Goal: Information Seeking & Learning: Learn about a topic

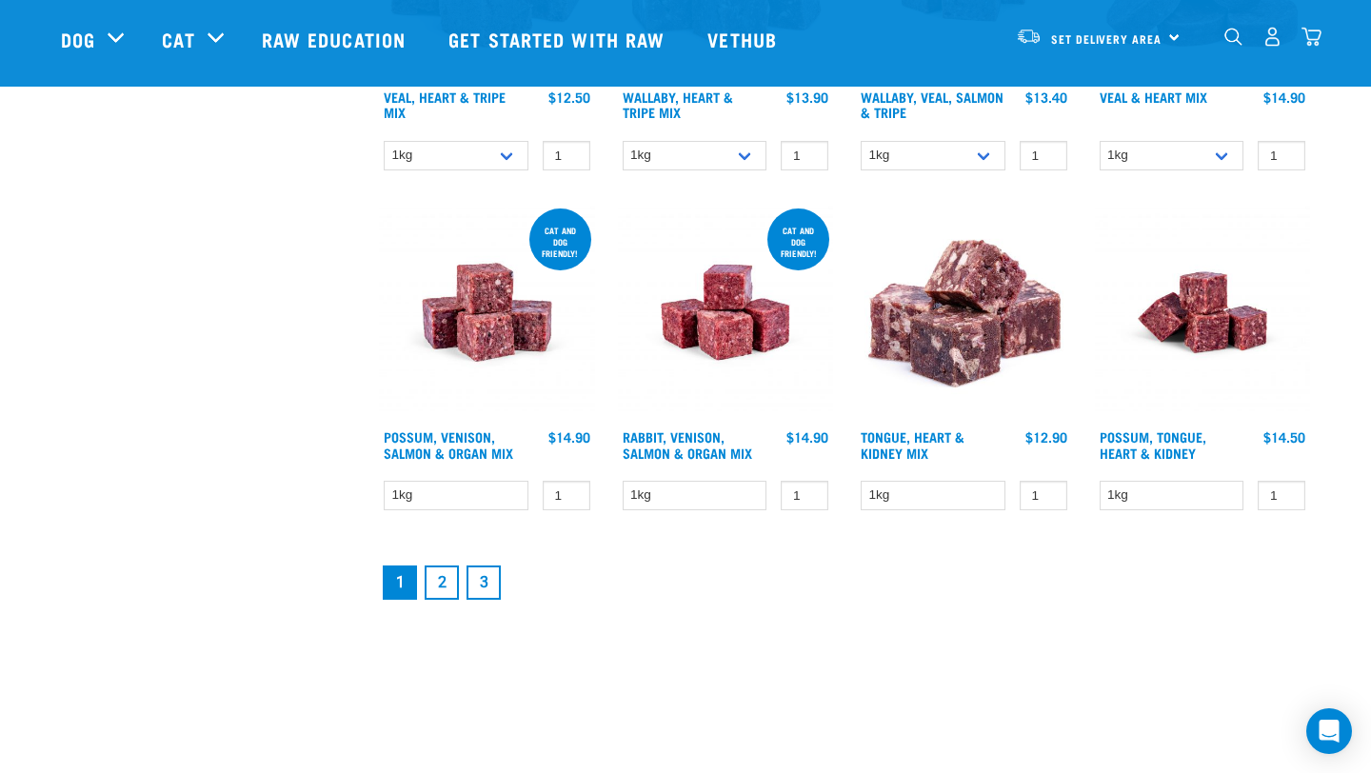
scroll to position [2475, 0]
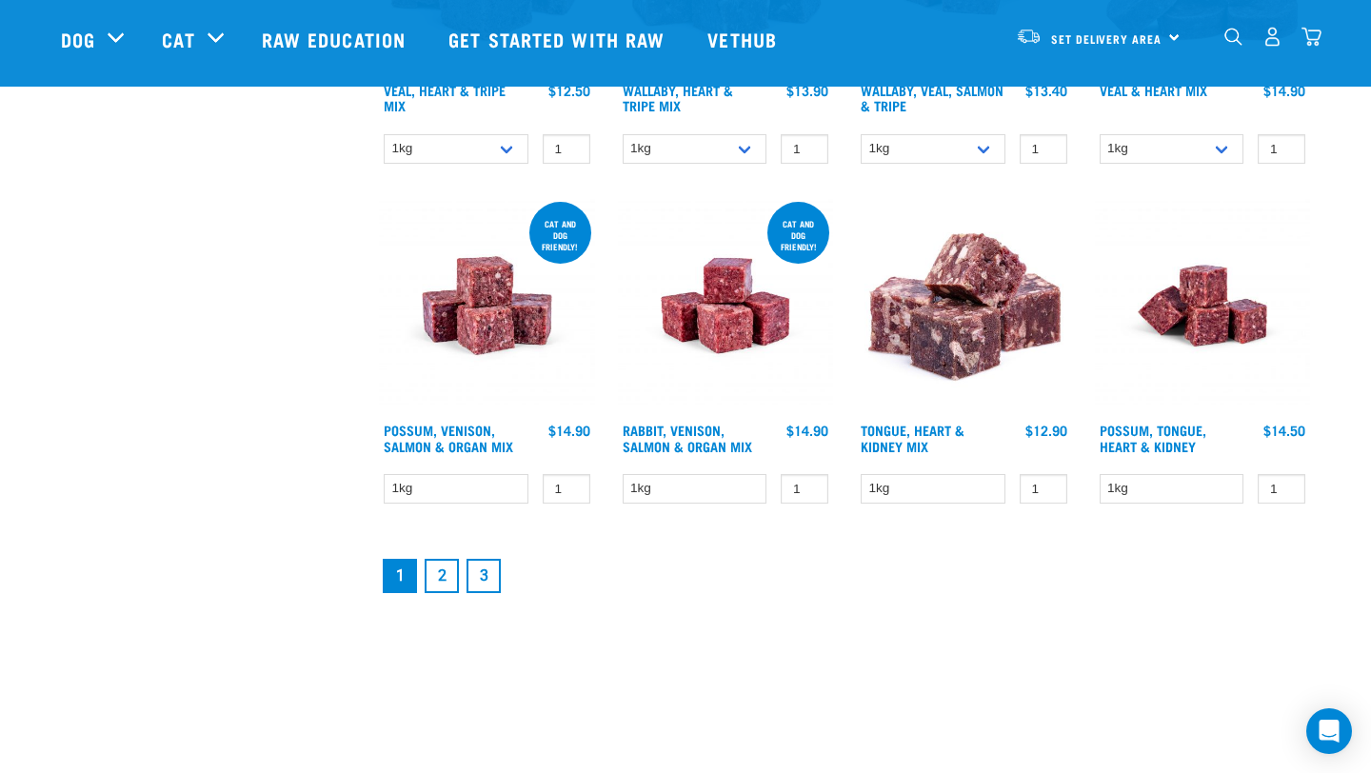
click at [435, 575] on link "2" at bounding box center [442, 576] width 34 height 34
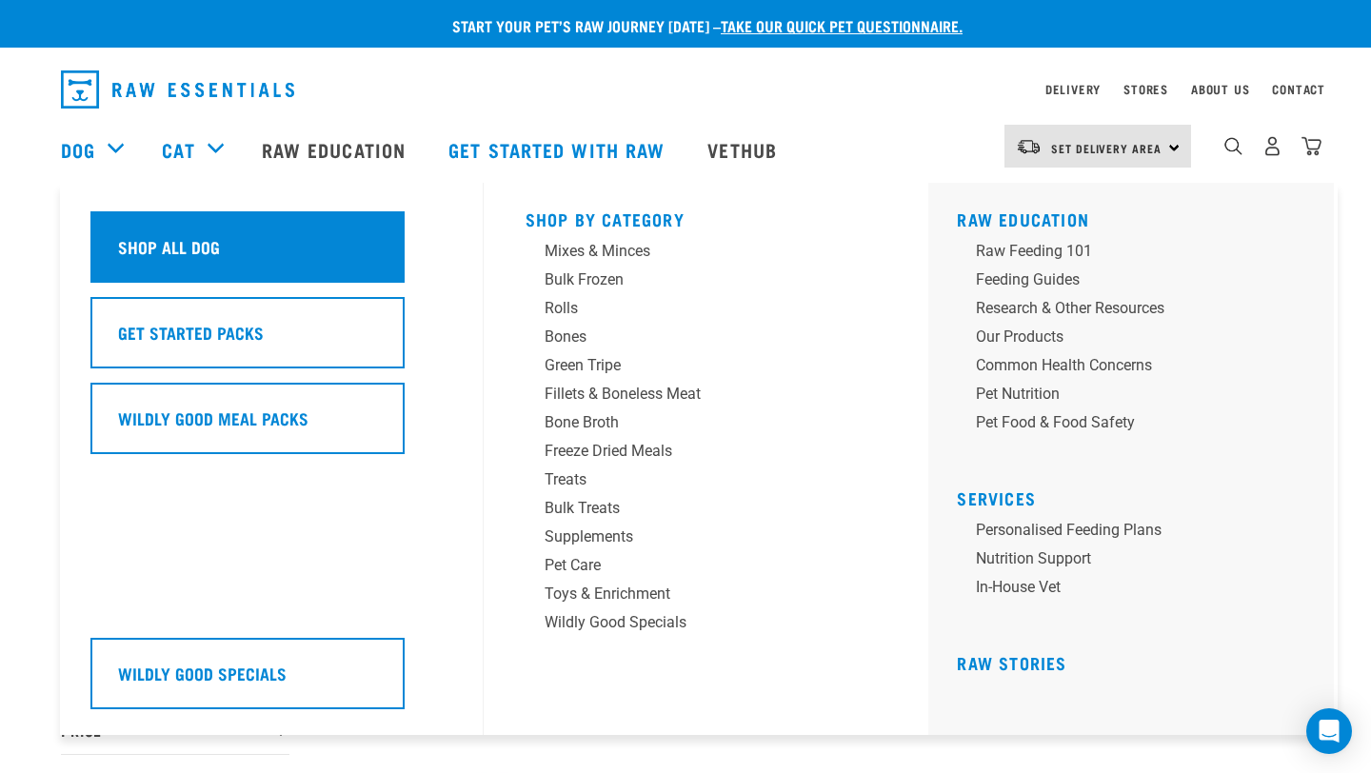
click at [179, 236] on h5 "Shop All Dog" at bounding box center [169, 246] width 102 height 25
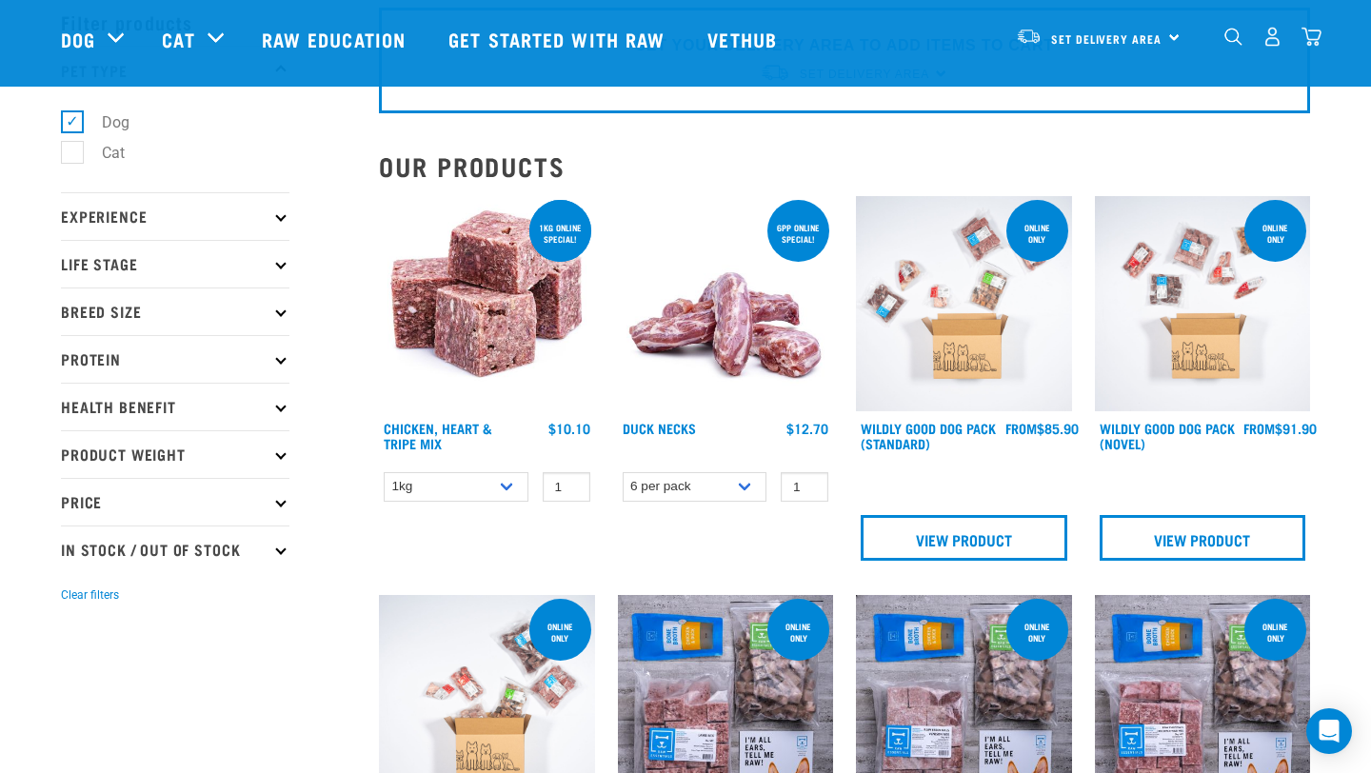
scroll to position [99, 0]
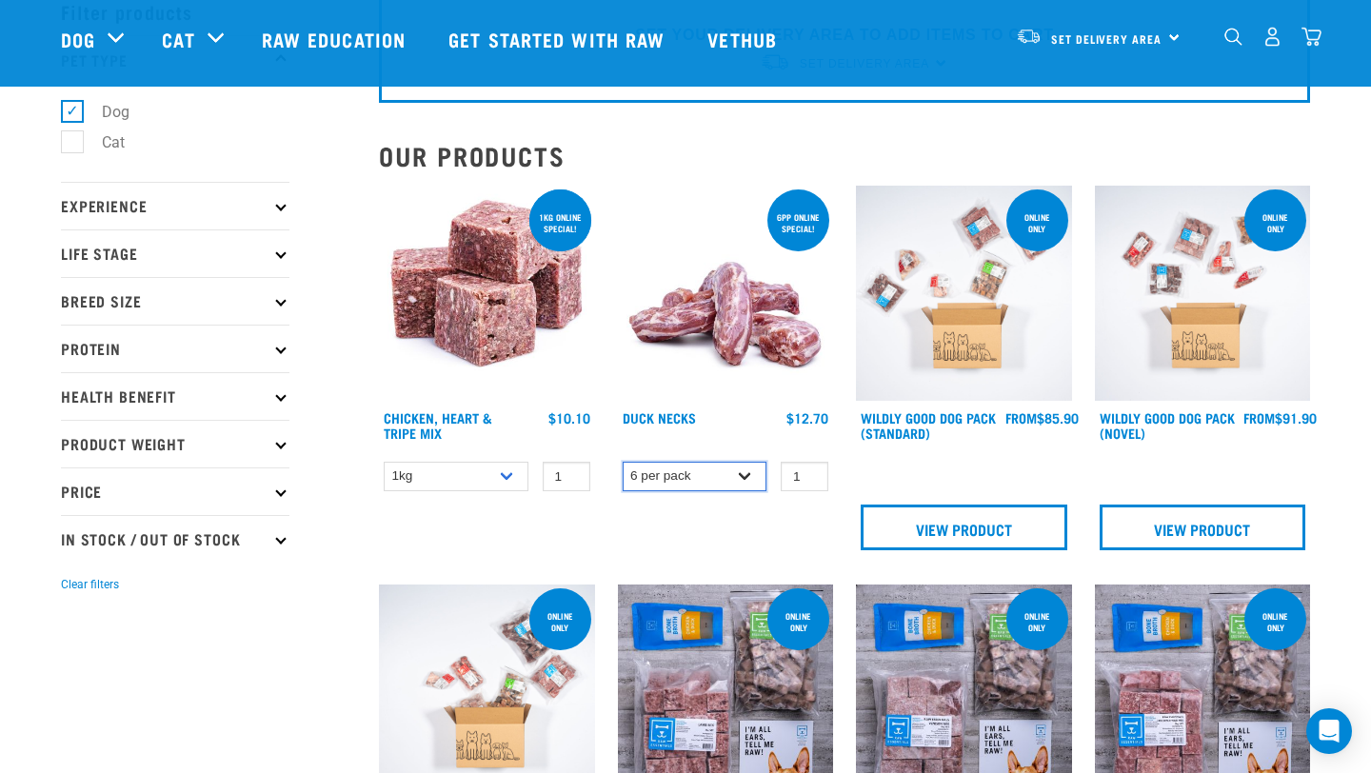
click at [733, 476] on select "6 per pack 2 per pack" at bounding box center [695, 477] width 145 height 30
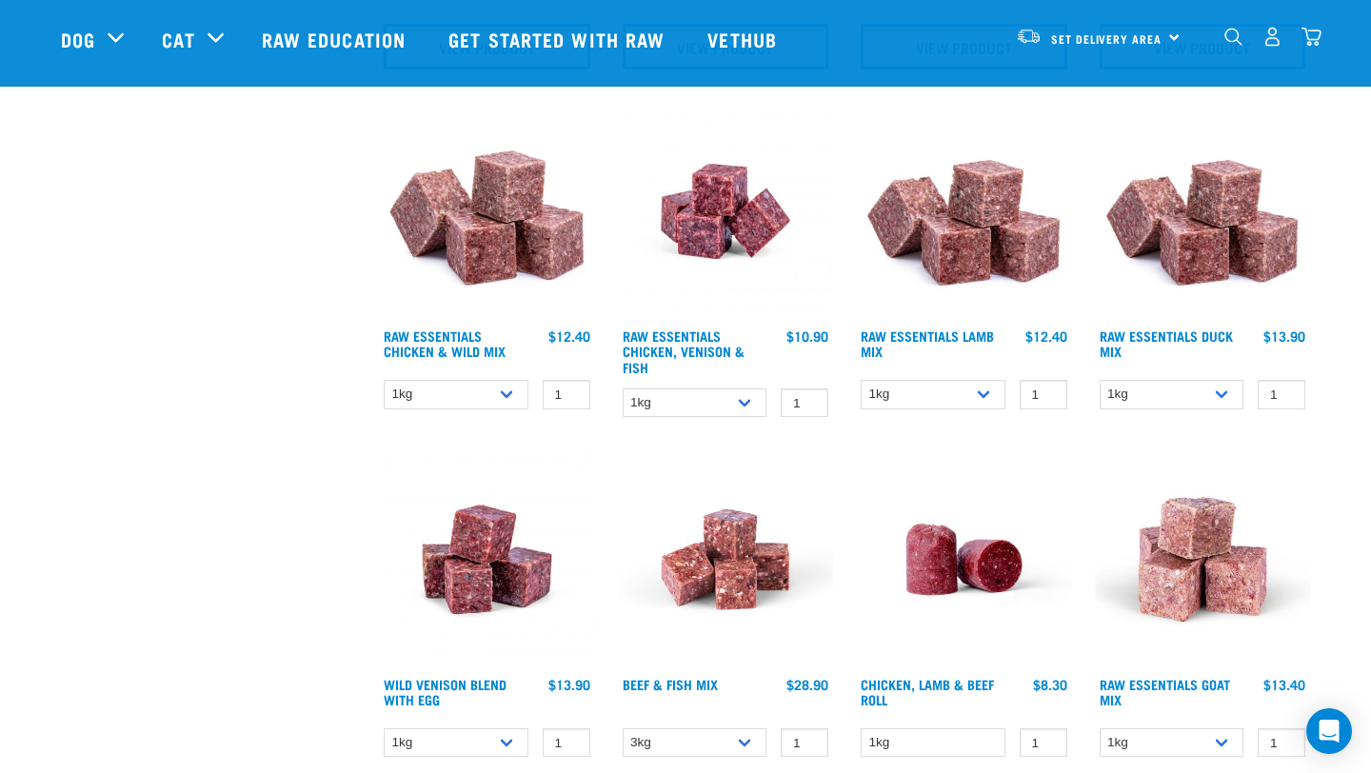
scroll to position [988, 0]
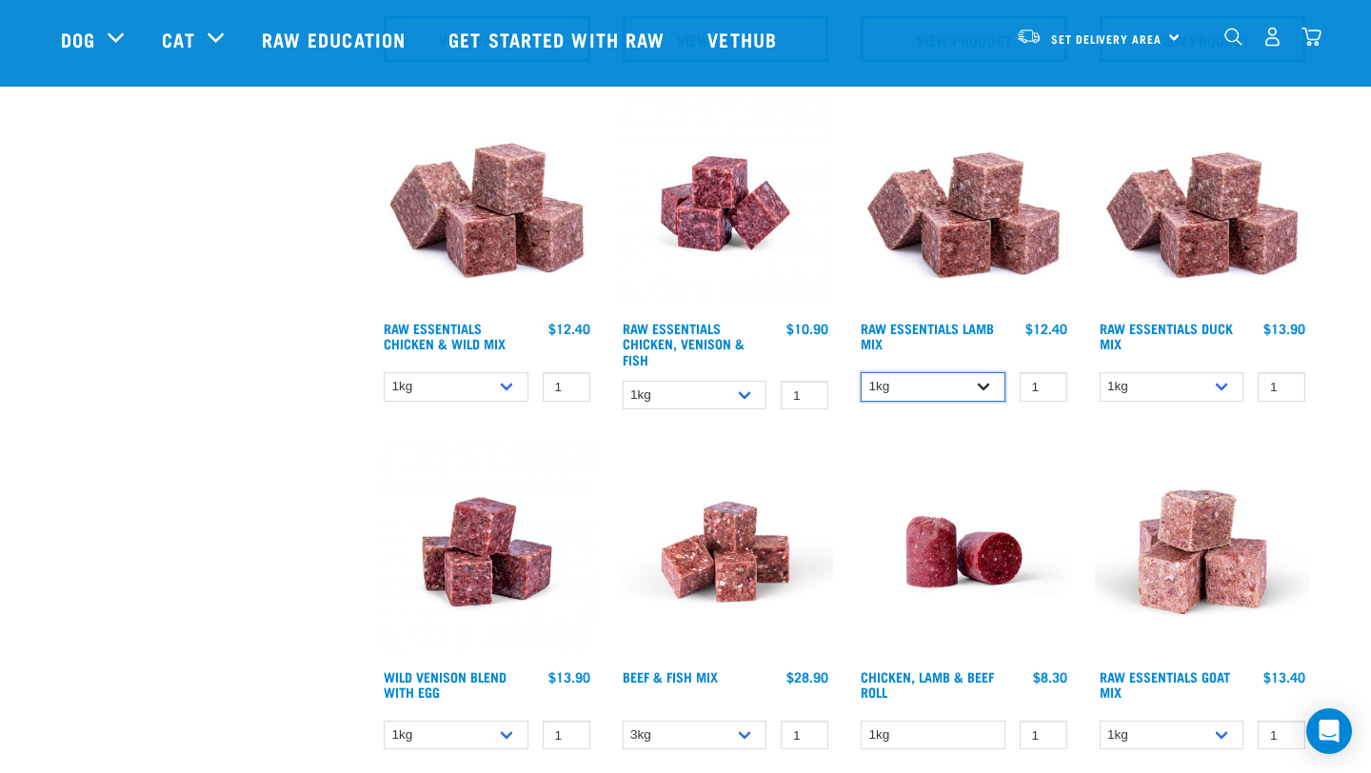
click at [974, 385] on select "1kg 3kg Bulk (10kg)" at bounding box center [933, 387] width 145 height 30
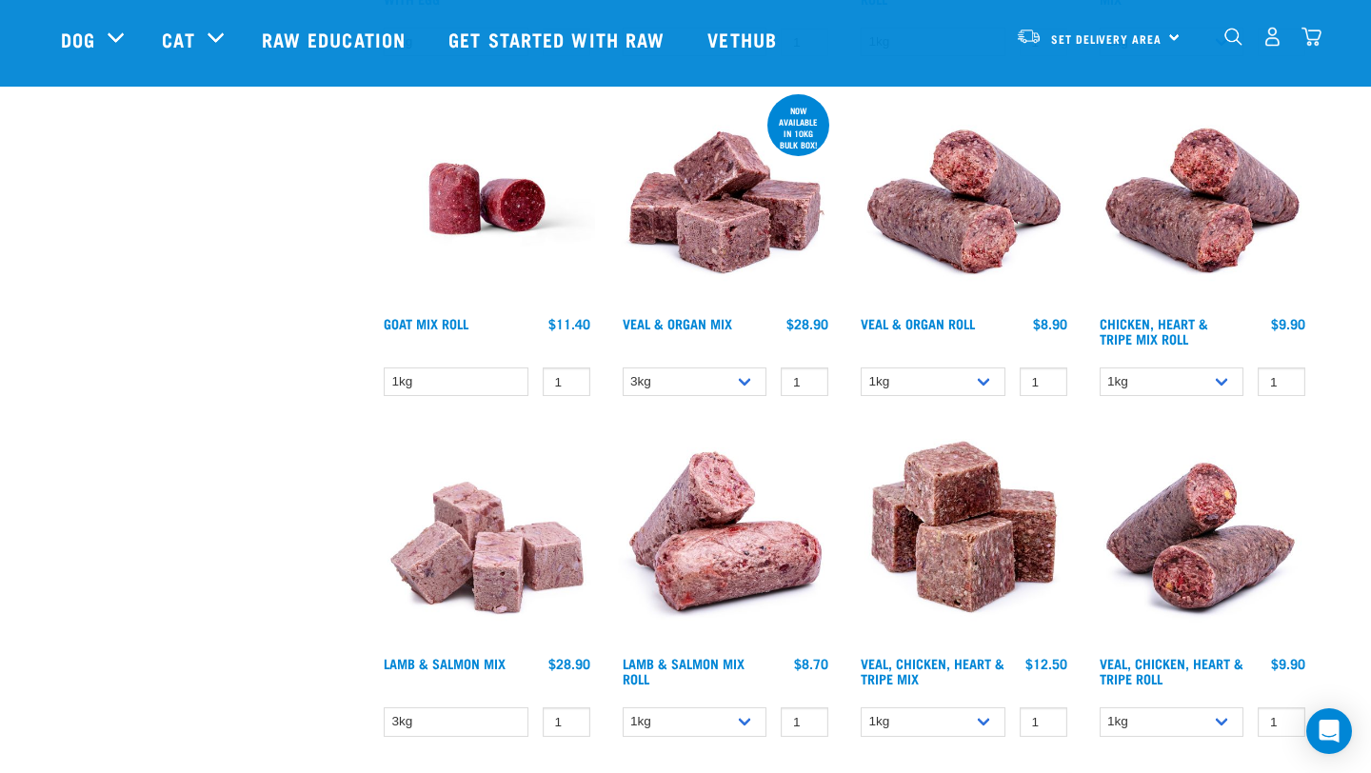
scroll to position [1711, 0]
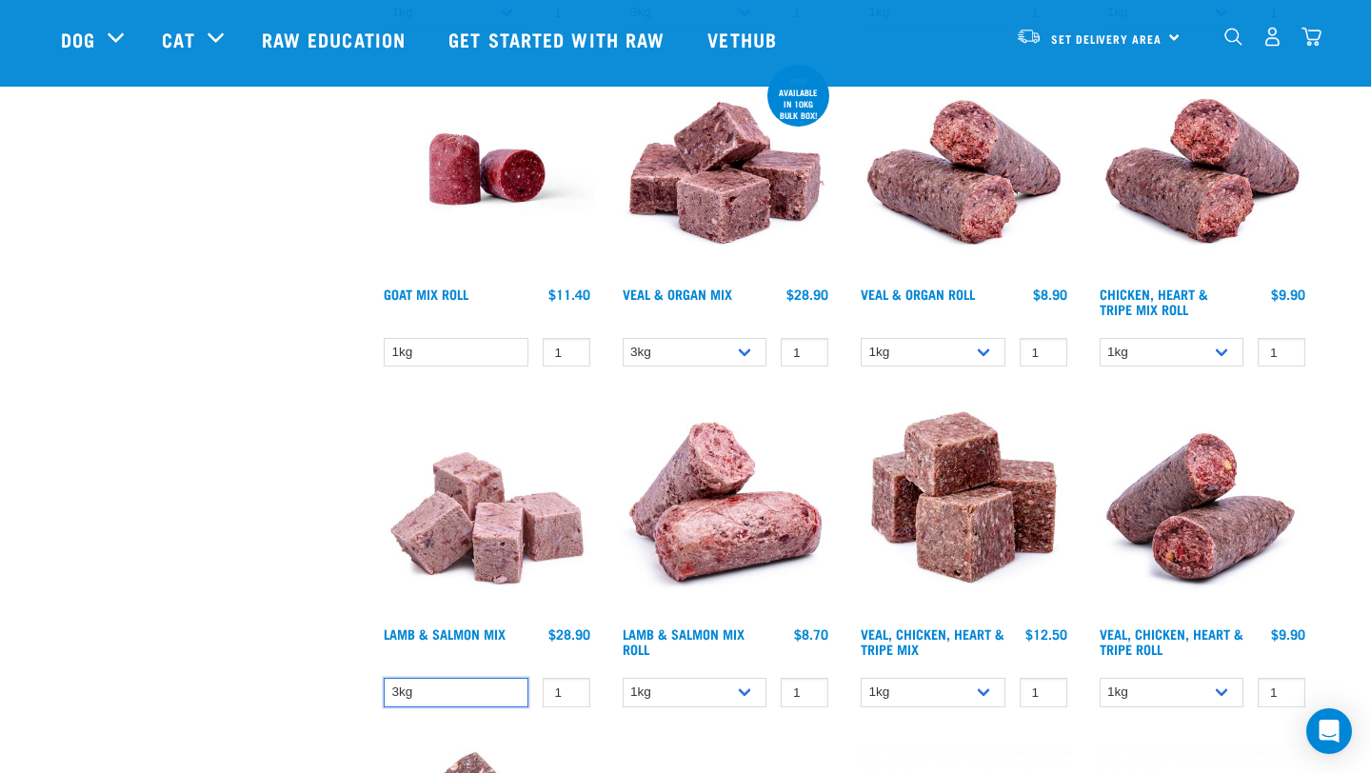
click at [474, 696] on select "3kg" at bounding box center [456, 693] width 145 height 30
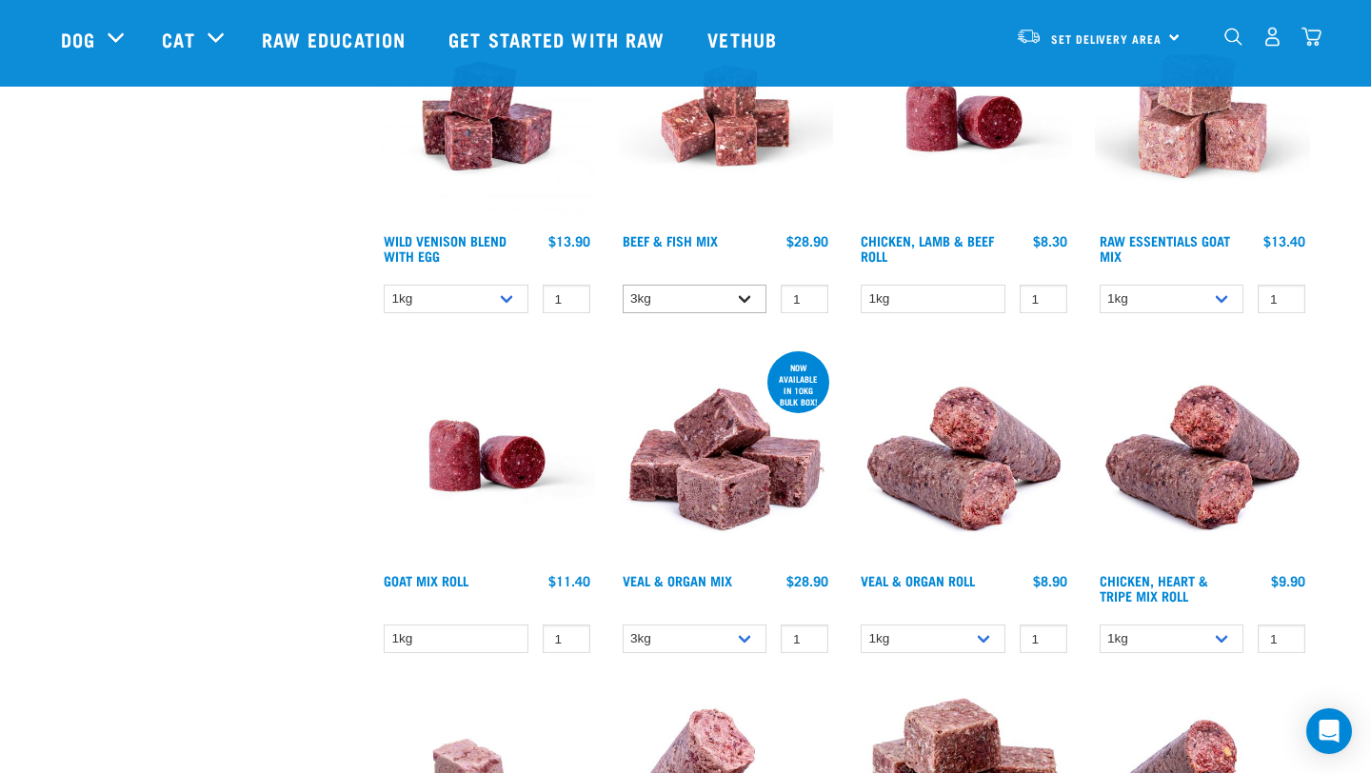
scroll to position [1415, 0]
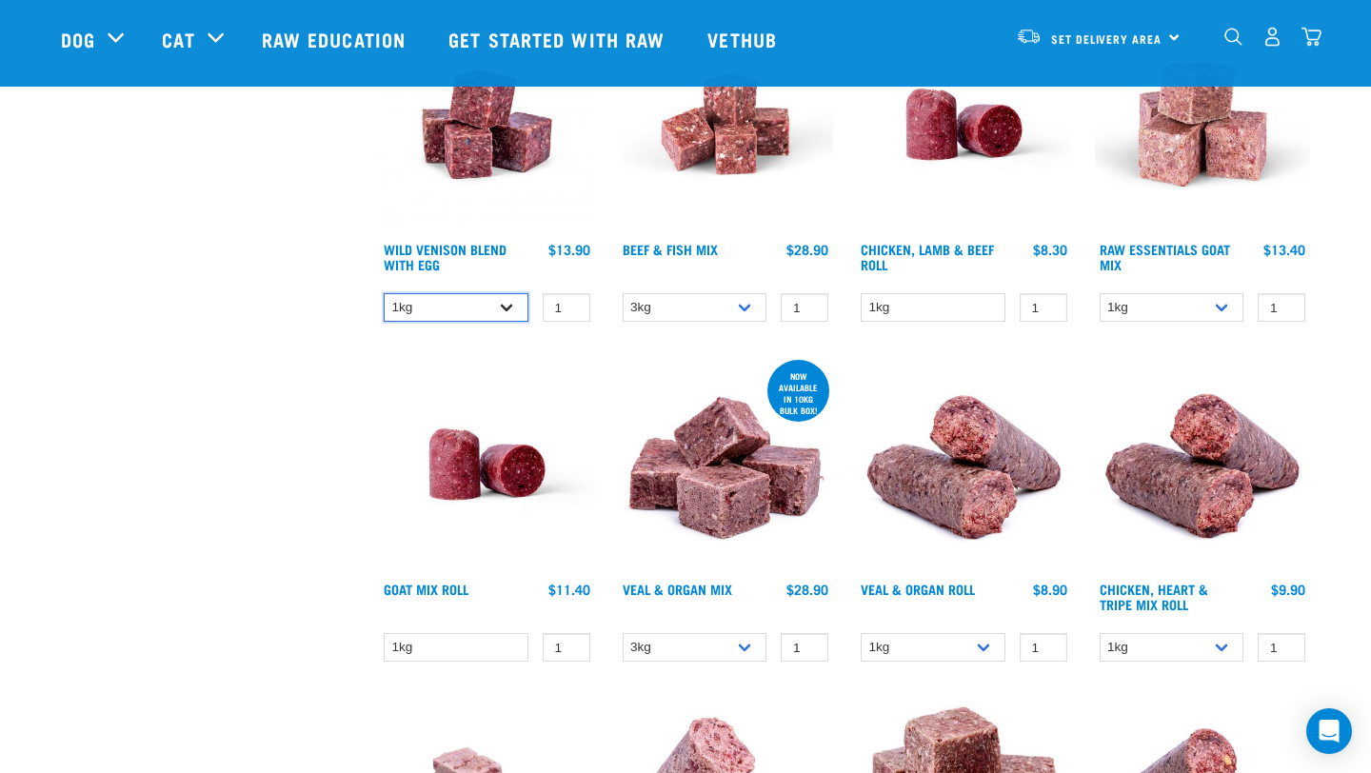
click at [494, 306] on select "1kg 3kg Bulk (10kg)" at bounding box center [456, 308] width 145 height 30
click at [384, 293] on select "1kg 3kg Bulk (10kg)" at bounding box center [456, 308] width 145 height 30
click at [500, 304] on select "1kg 3kg Bulk (10kg)" at bounding box center [456, 308] width 145 height 30
click at [384, 293] on select "1kg 3kg Bulk (10kg)" at bounding box center [456, 308] width 145 height 30
click at [477, 320] on div "1kg 3kg Bulk (10kg) 1 0 100" at bounding box center [487, 307] width 216 height 33
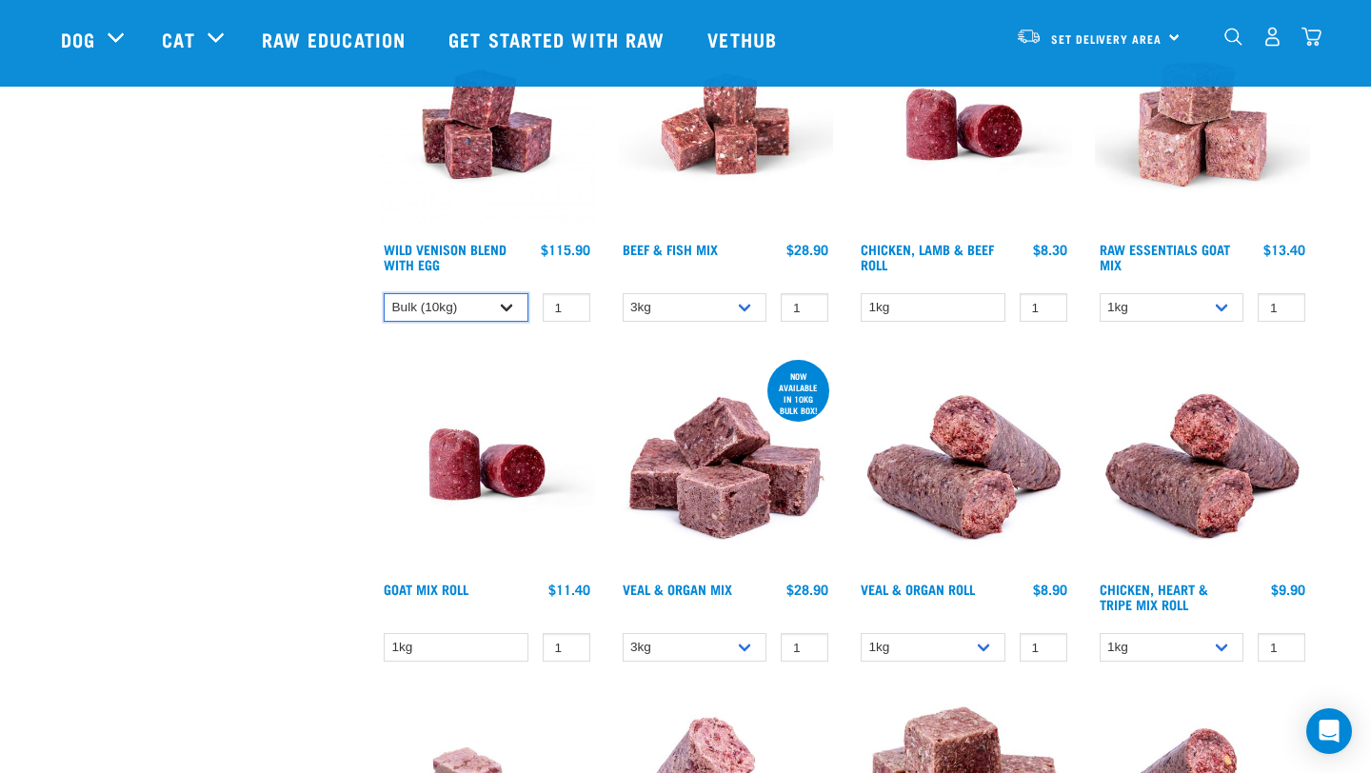
click at [477, 308] on select "1kg 3kg Bulk (10kg)" at bounding box center [456, 308] width 145 height 30
select select "34496"
click at [384, 293] on select "1kg 3kg Bulk (10kg)" at bounding box center [456, 308] width 145 height 30
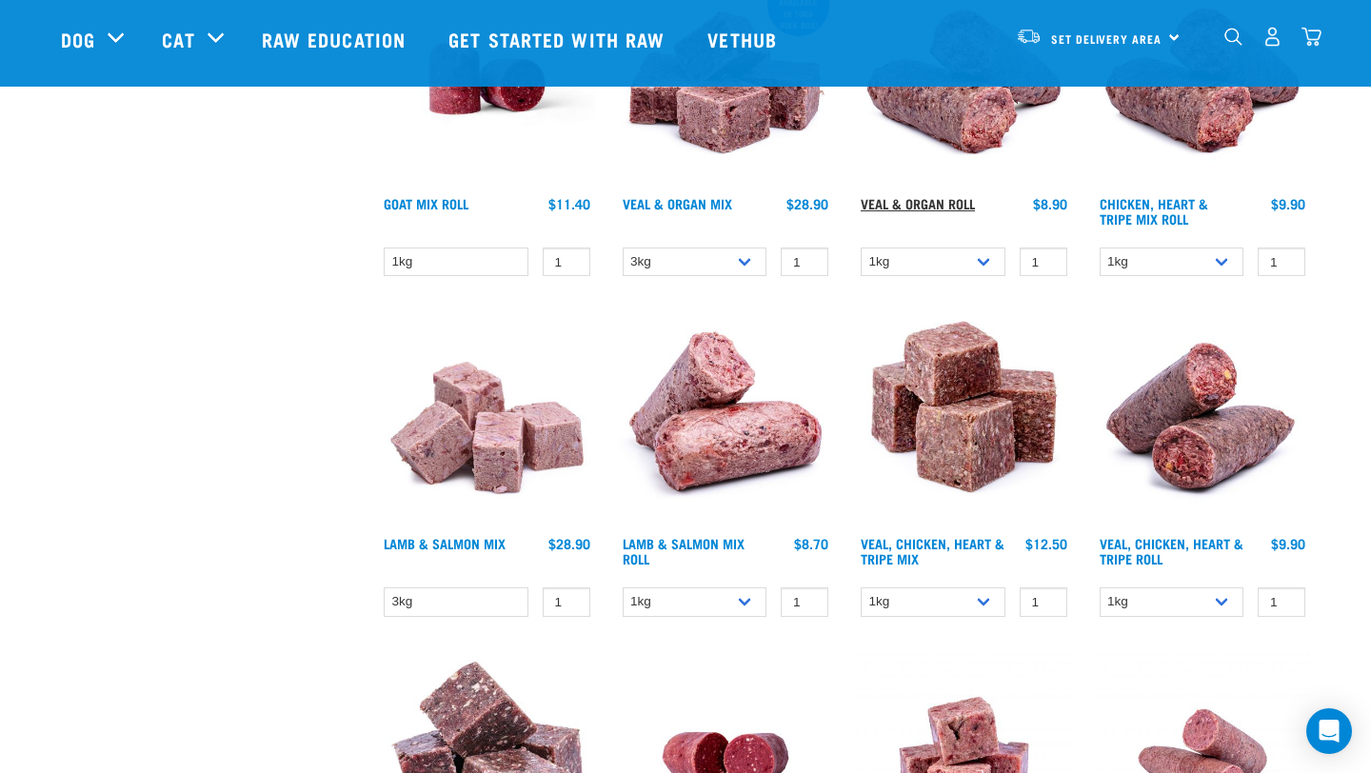
scroll to position [1836, 0]
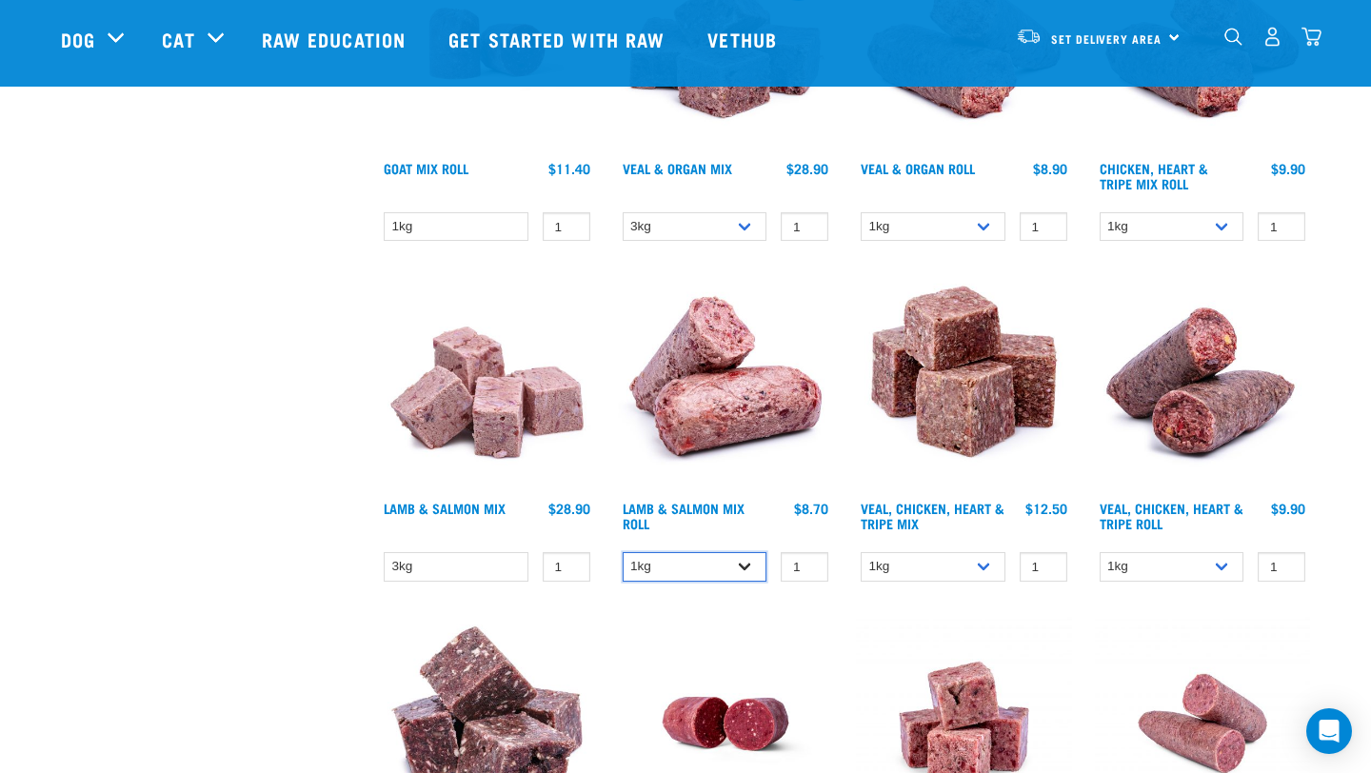
click at [691, 552] on select "1kg Bulk (10kg)" at bounding box center [695, 567] width 145 height 30
click at [623, 552] on select "1kg Bulk (10kg)" at bounding box center [695, 567] width 145 height 30
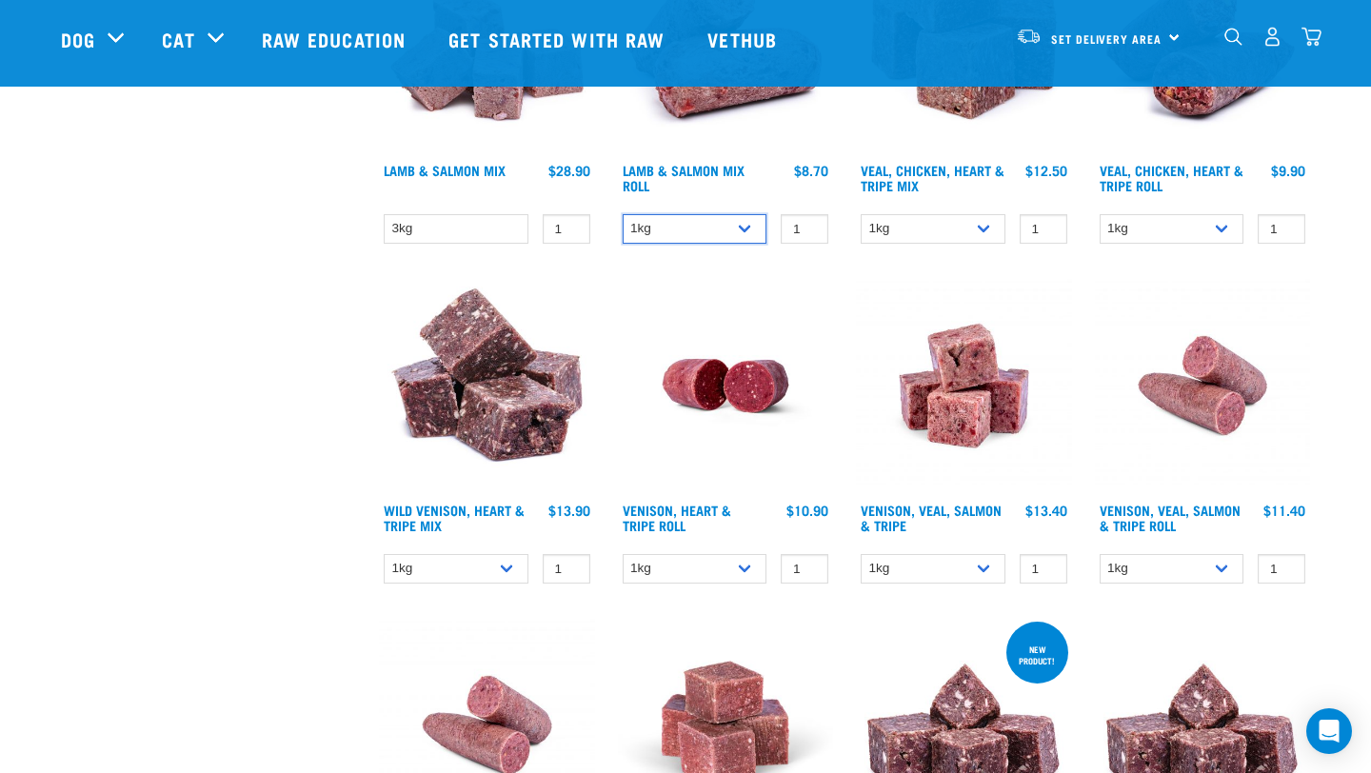
scroll to position [2176, 0]
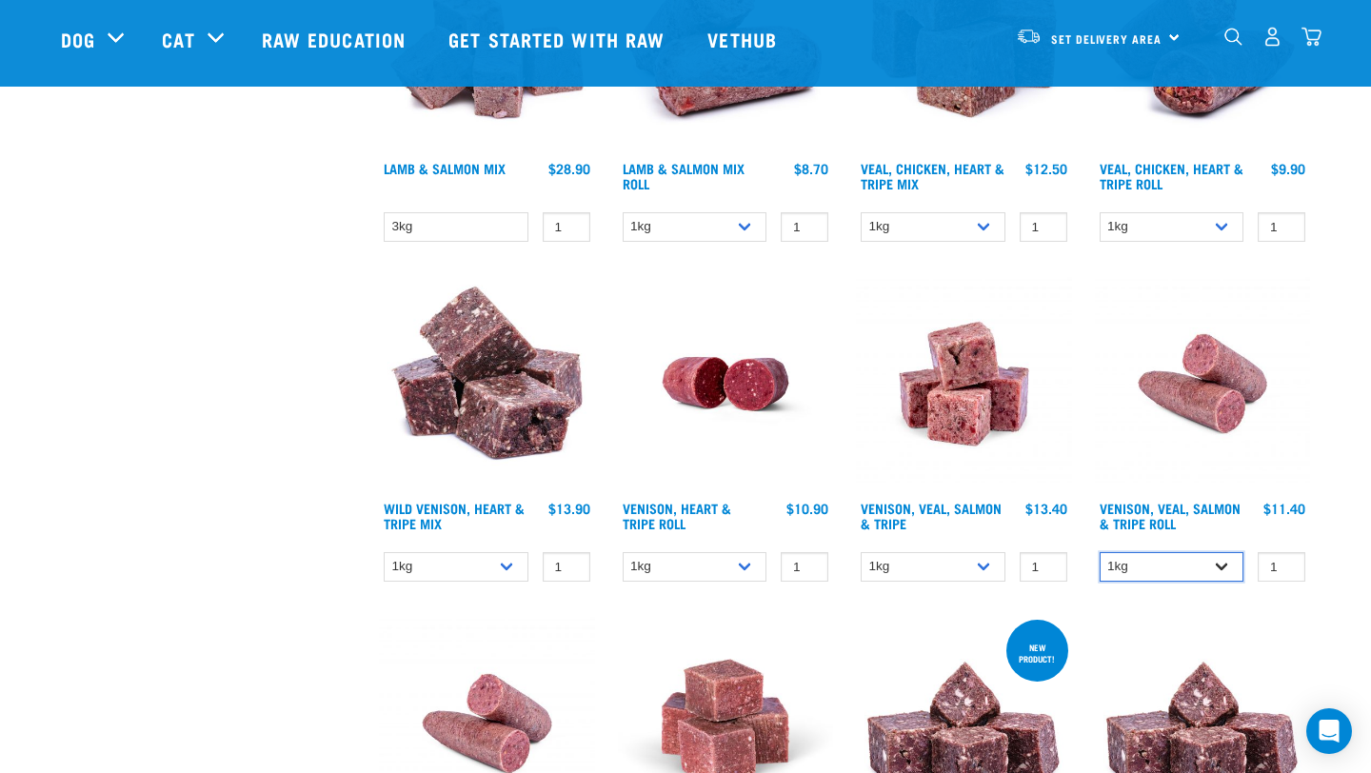
click at [1168, 560] on select "1kg Bulk (10kg)" at bounding box center [1172, 567] width 145 height 30
click at [1100, 552] on select "1kg Bulk (10kg)" at bounding box center [1172, 567] width 145 height 30
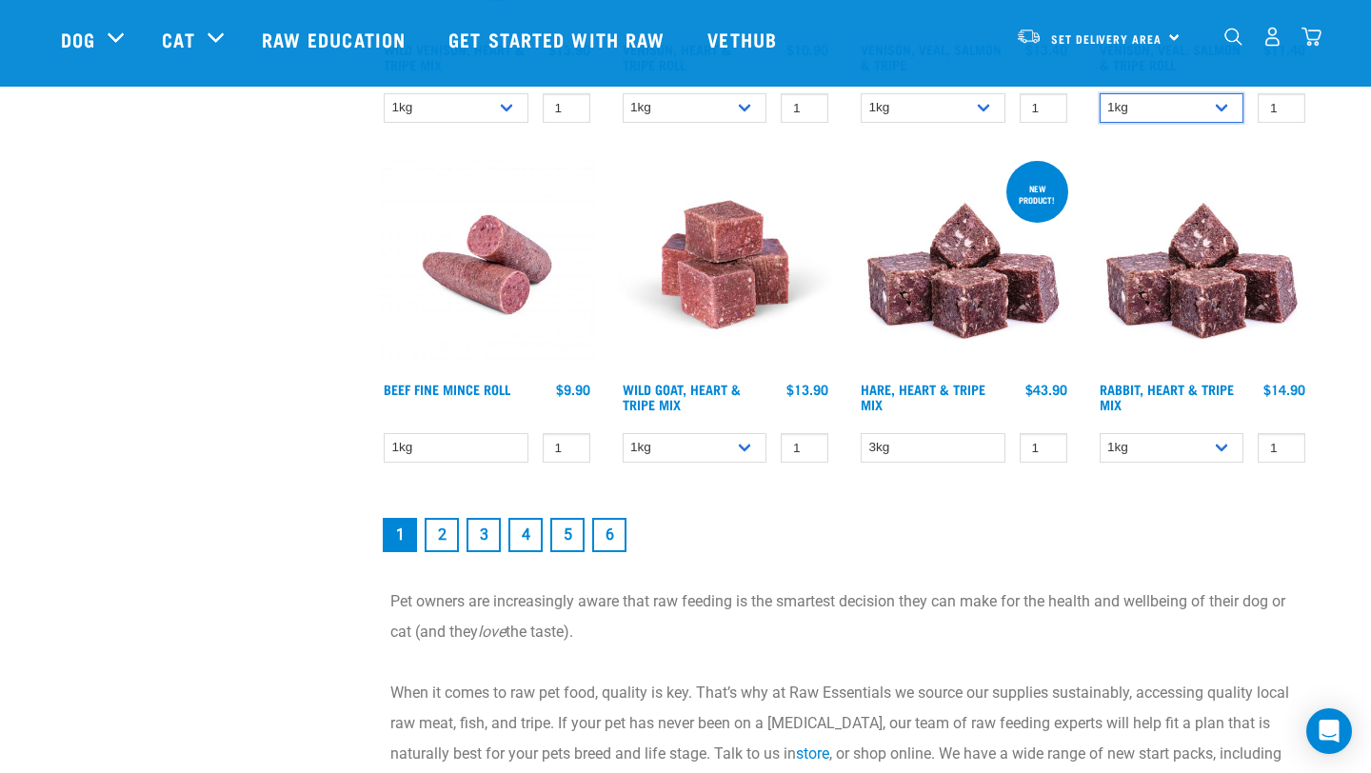
scroll to position [2606, 0]
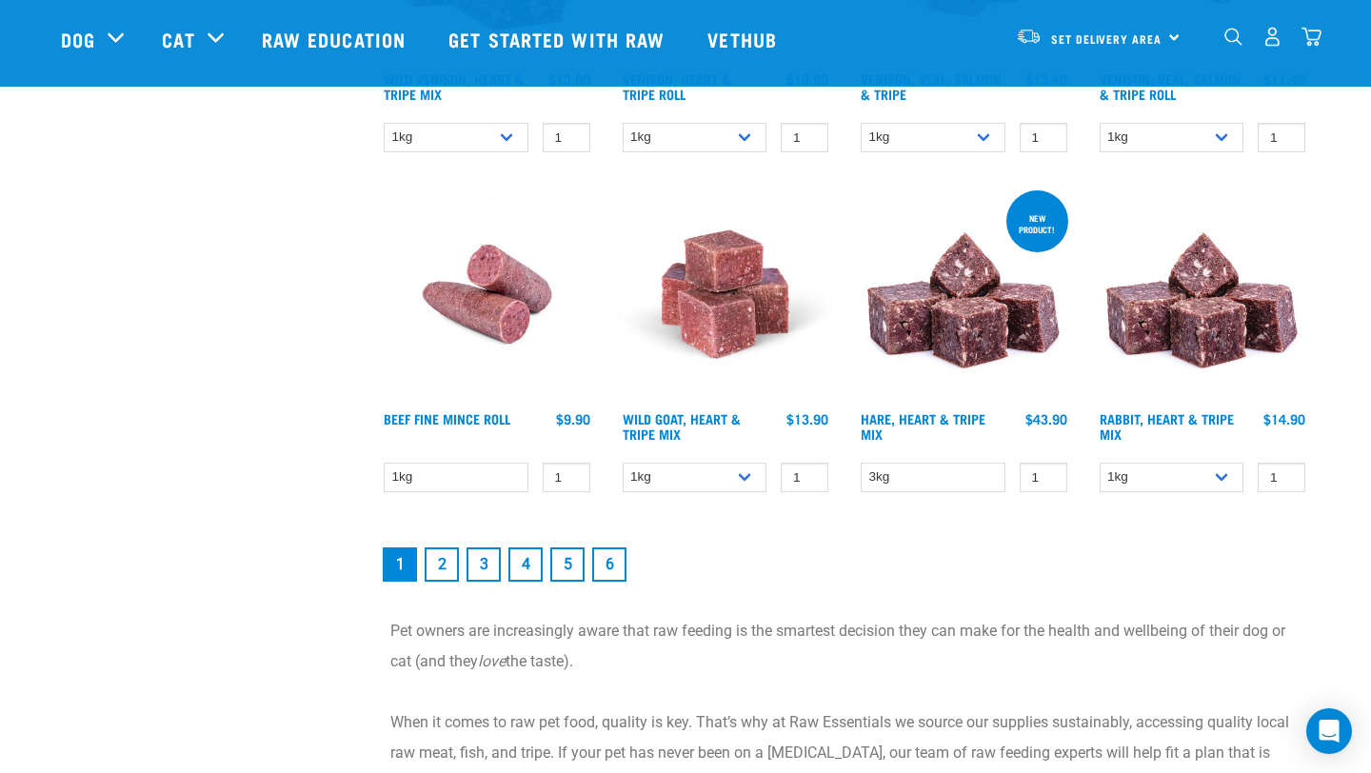
click at [439, 569] on link "2" at bounding box center [442, 565] width 34 height 34
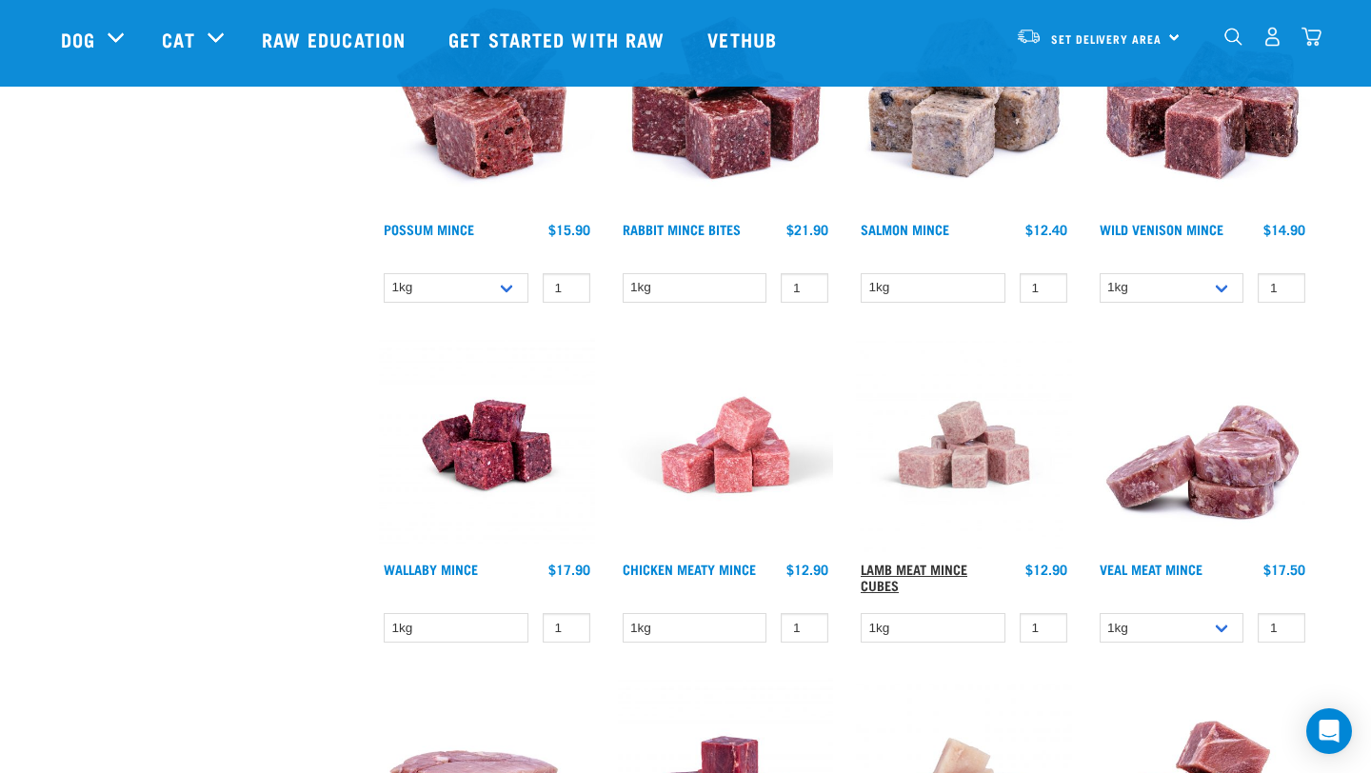
scroll to position [1326, 0]
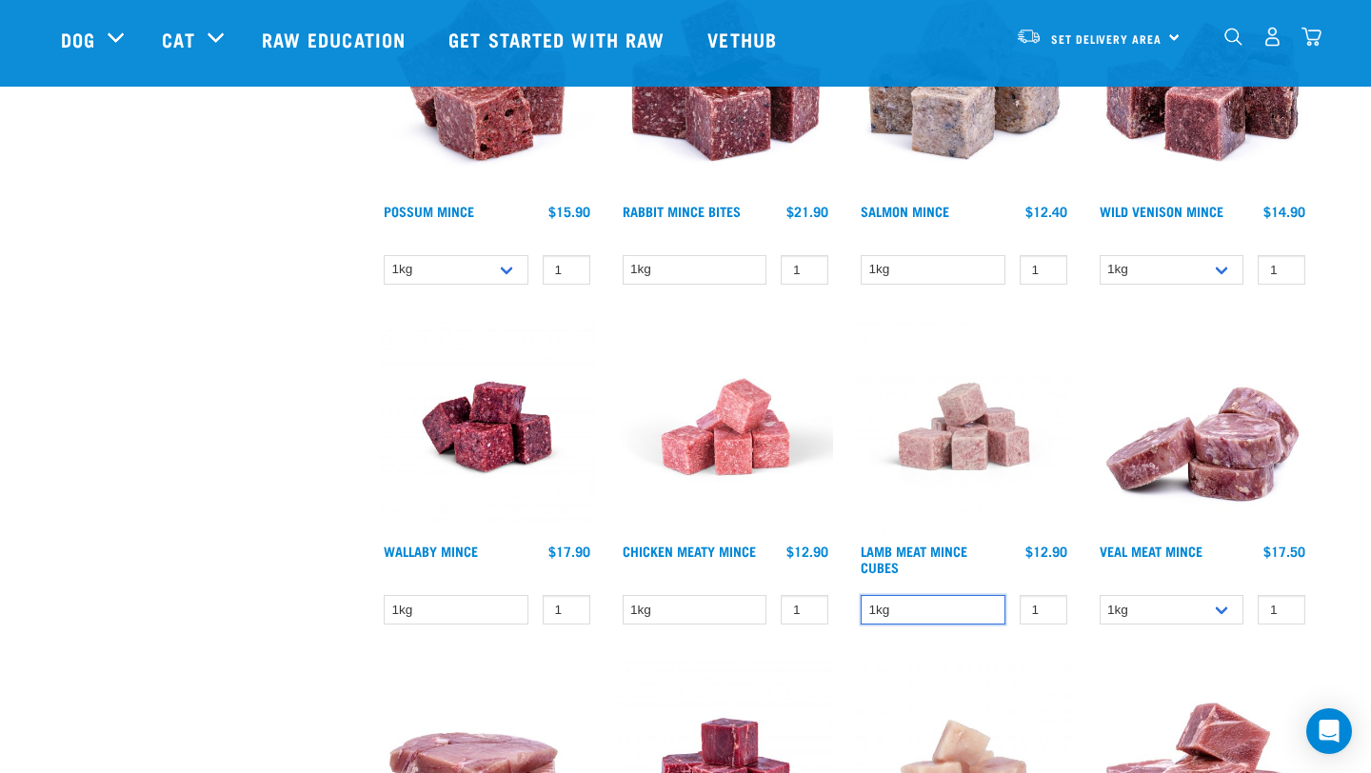
click at [930, 605] on select "1kg" at bounding box center [933, 610] width 145 height 30
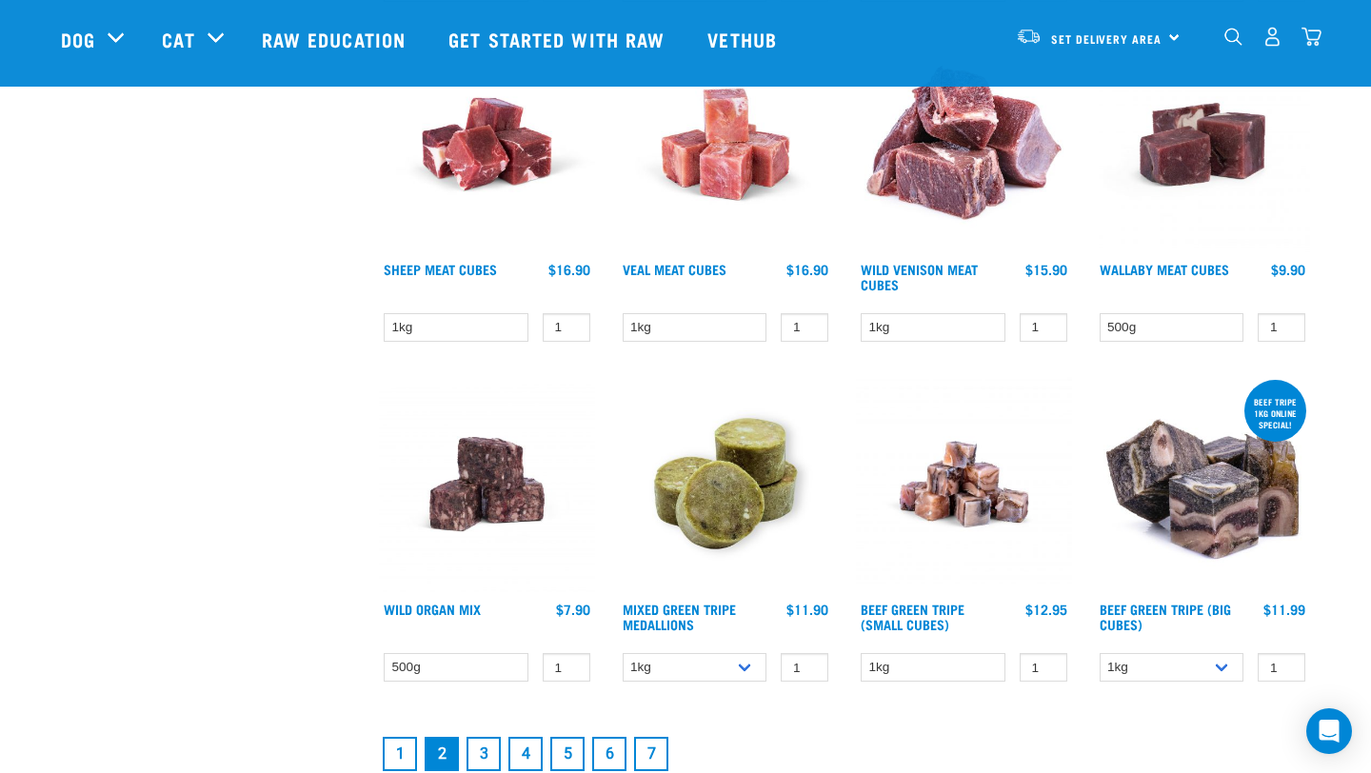
scroll to position [2321, 0]
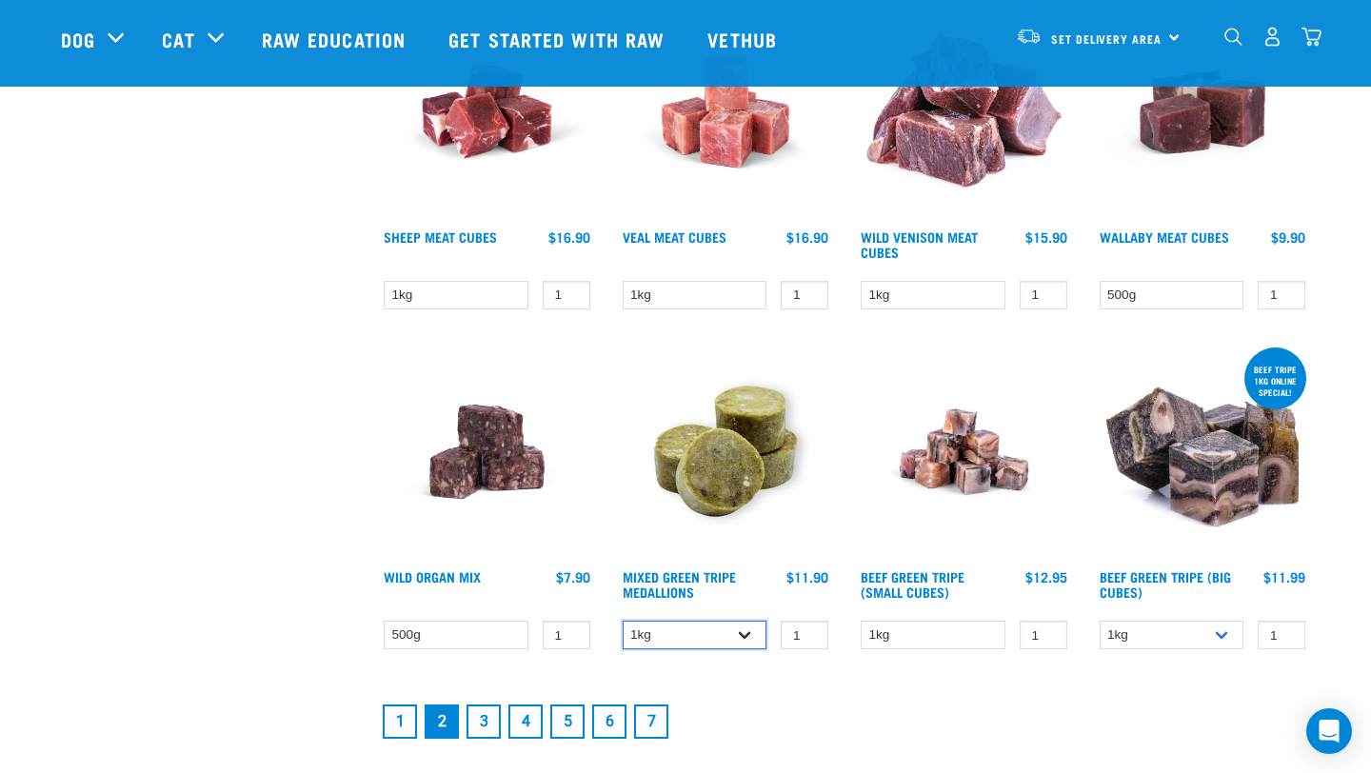
click at [705, 621] on select "1kg 3kg" at bounding box center [695, 636] width 145 height 30
click at [953, 633] on select "1kg" at bounding box center [933, 636] width 145 height 30
click at [1207, 629] on select "1kg 3kg Bulk (10kg)" at bounding box center [1172, 636] width 145 height 30
select select "346"
click at [1100, 621] on select "1kg 3kg Bulk (10kg)" at bounding box center [1172, 636] width 145 height 30
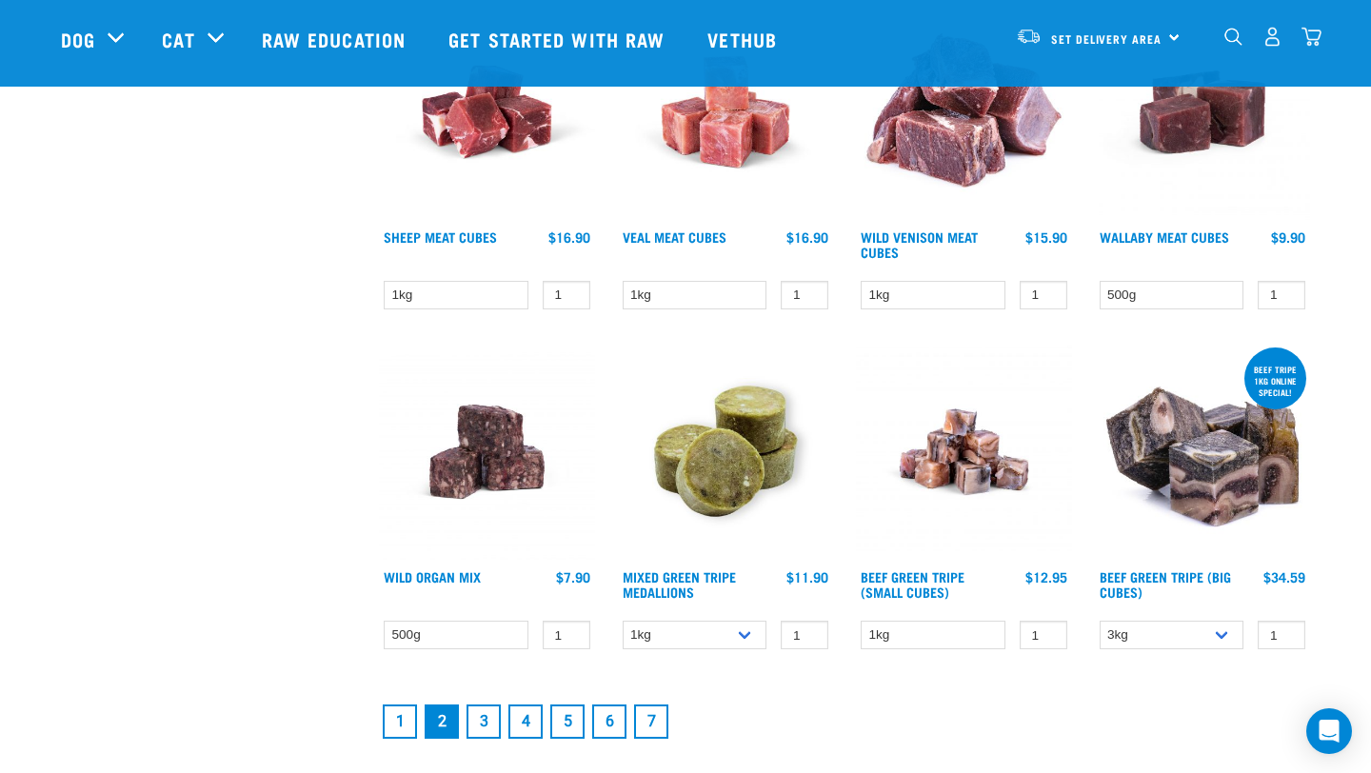
click at [488, 714] on link "3" at bounding box center [484, 722] width 34 height 34
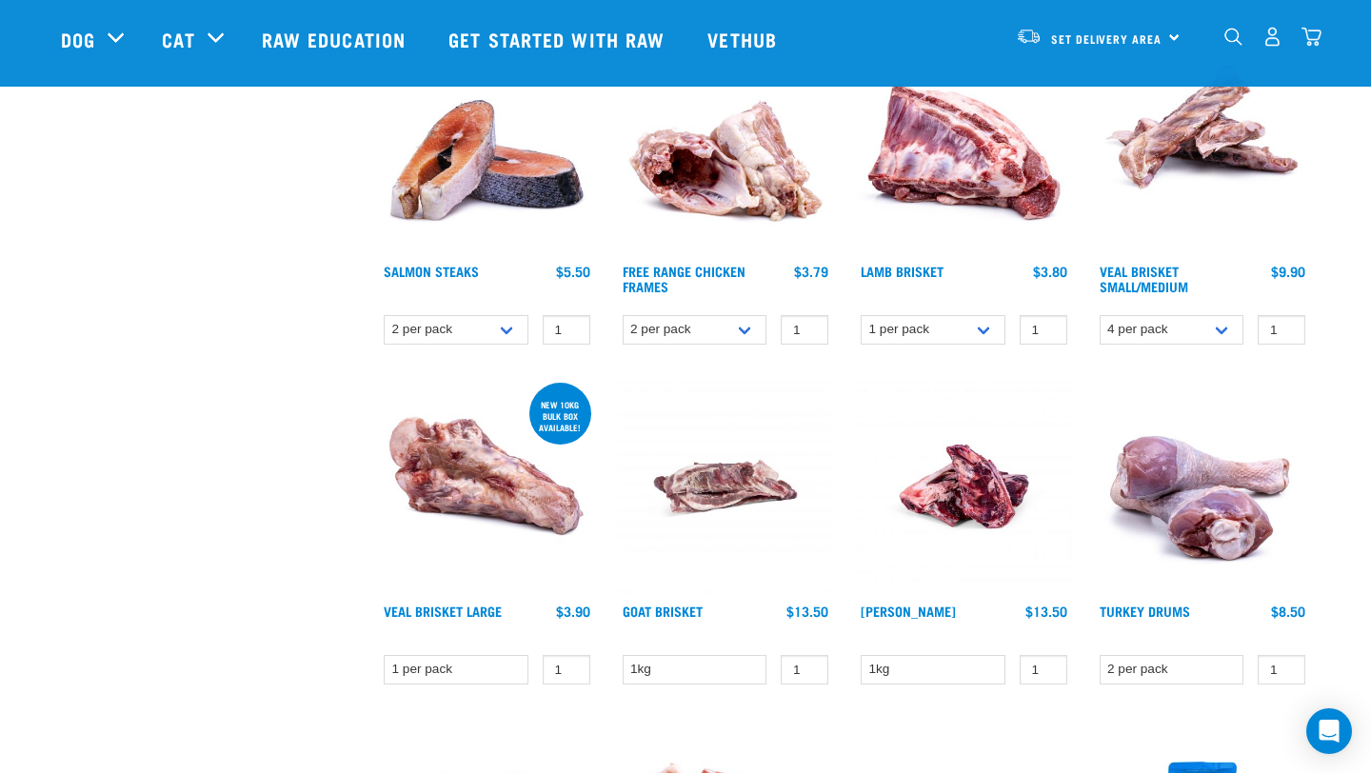
scroll to position [922, 0]
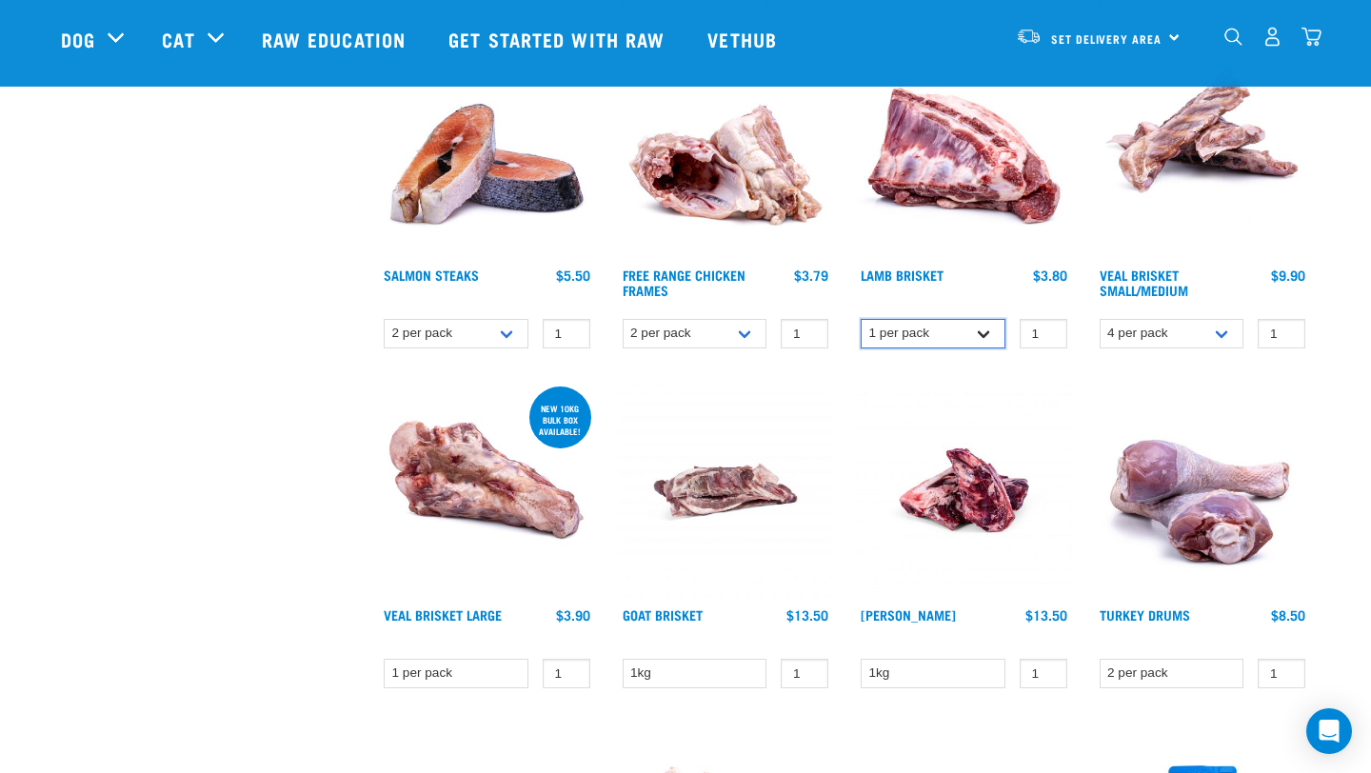
click at [949, 337] on select "1 per pack 4 per pack" at bounding box center [933, 334] width 145 height 30
click at [861, 319] on select "1 per pack 4 per pack" at bounding box center [933, 334] width 145 height 30
click at [1196, 325] on select "4 per pack 8 per pack" at bounding box center [1172, 334] width 145 height 30
click at [1100, 319] on select "4 per pack 8 per pack" at bounding box center [1172, 334] width 145 height 30
click at [1198, 330] on select "4 per pack 8 per pack" at bounding box center [1172, 334] width 145 height 30
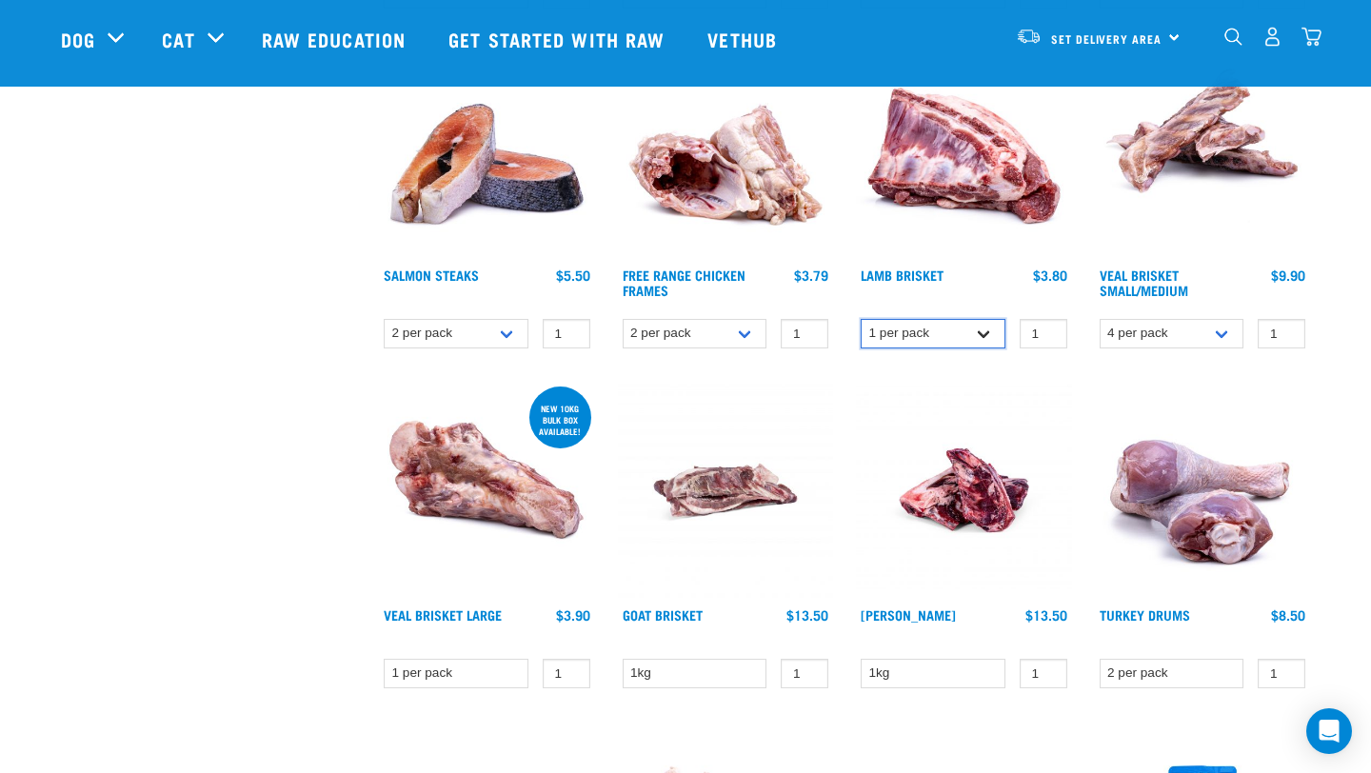
click at [935, 333] on select "1 per pack 4 per pack" at bounding box center [933, 334] width 145 height 30
select select "813"
click at [861, 319] on select "1 per pack 4 per pack" at bounding box center [933, 334] width 145 height 30
click at [1190, 327] on select "4 per pack 8 per pack" at bounding box center [1172, 334] width 145 height 30
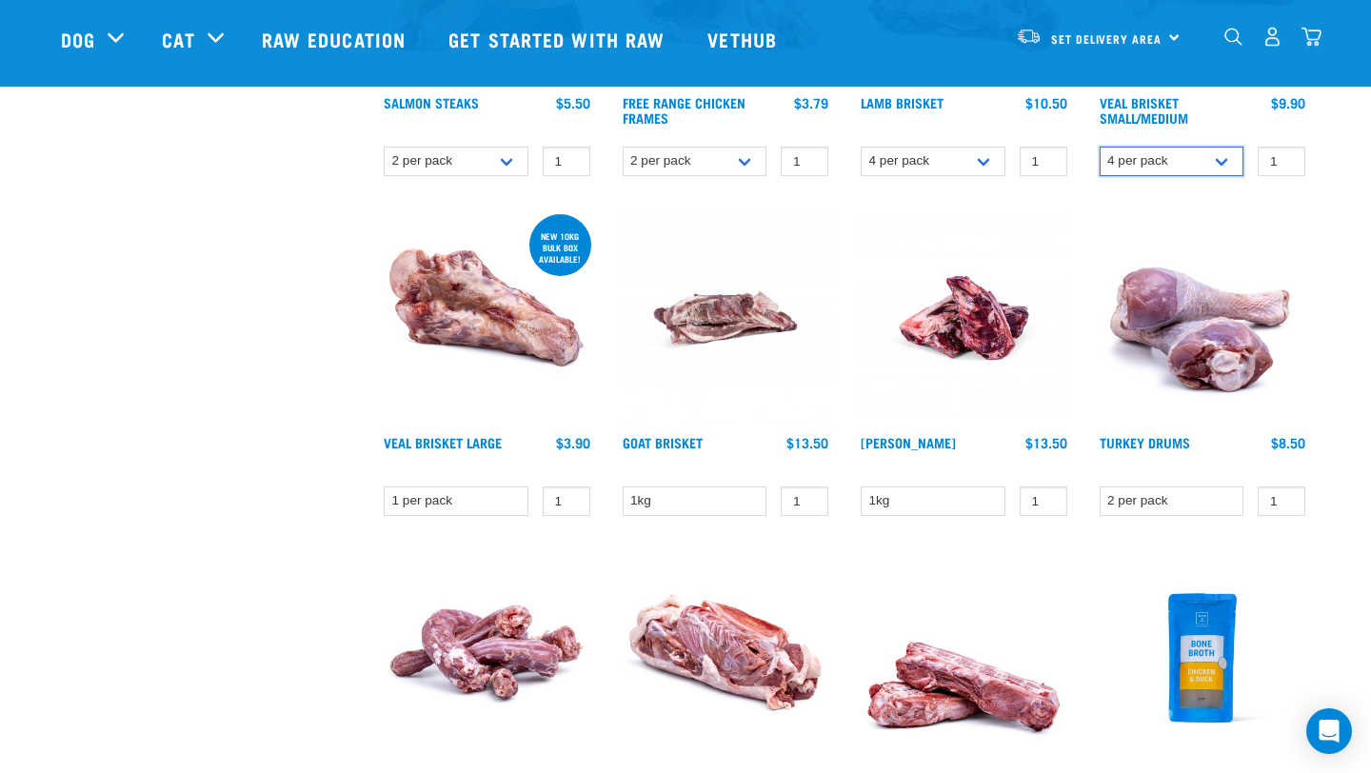
scroll to position [1095, 0]
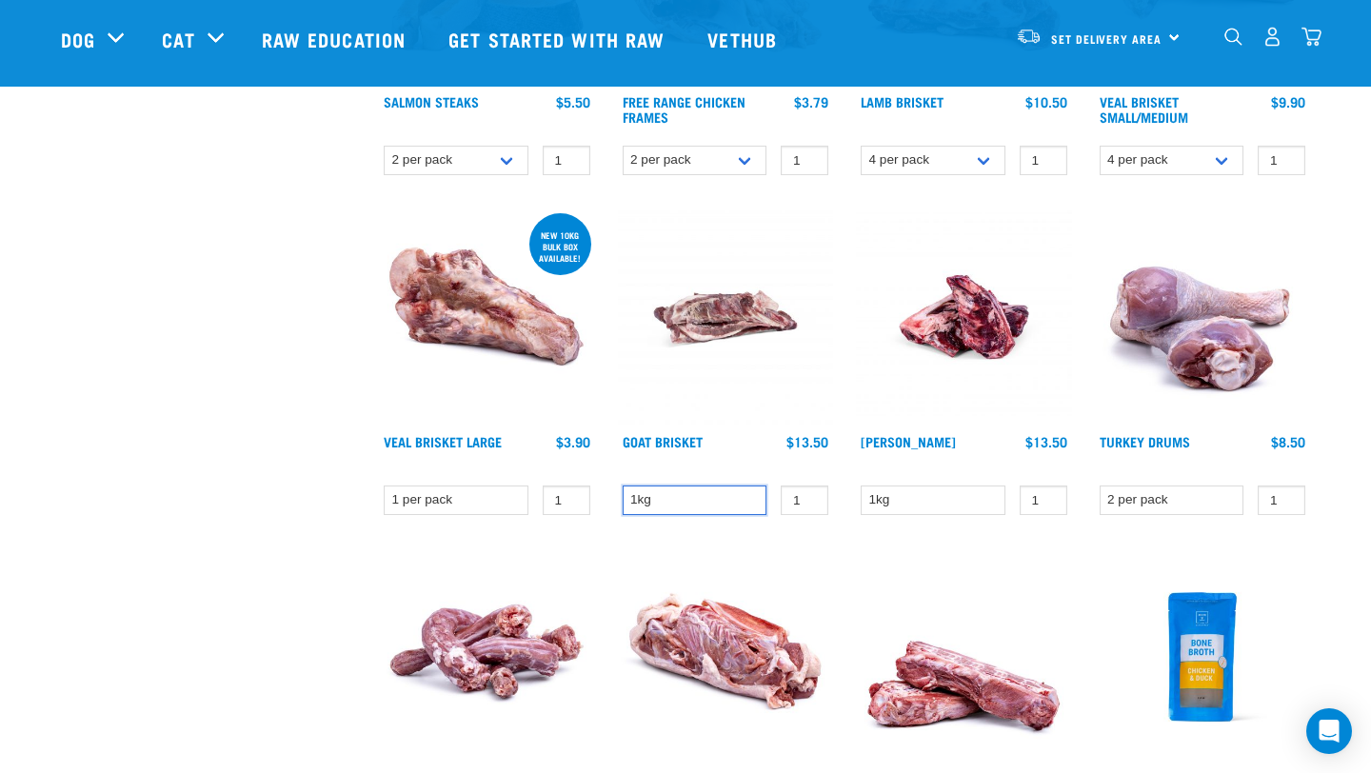
click at [725, 503] on select "1kg" at bounding box center [695, 501] width 145 height 30
click at [623, 486] on select "1kg" at bounding box center [695, 501] width 145 height 30
click at [505, 500] on select "1 per pack" at bounding box center [456, 501] width 145 height 30
click at [384, 486] on select "1 per pack" at bounding box center [456, 501] width 145 height 30
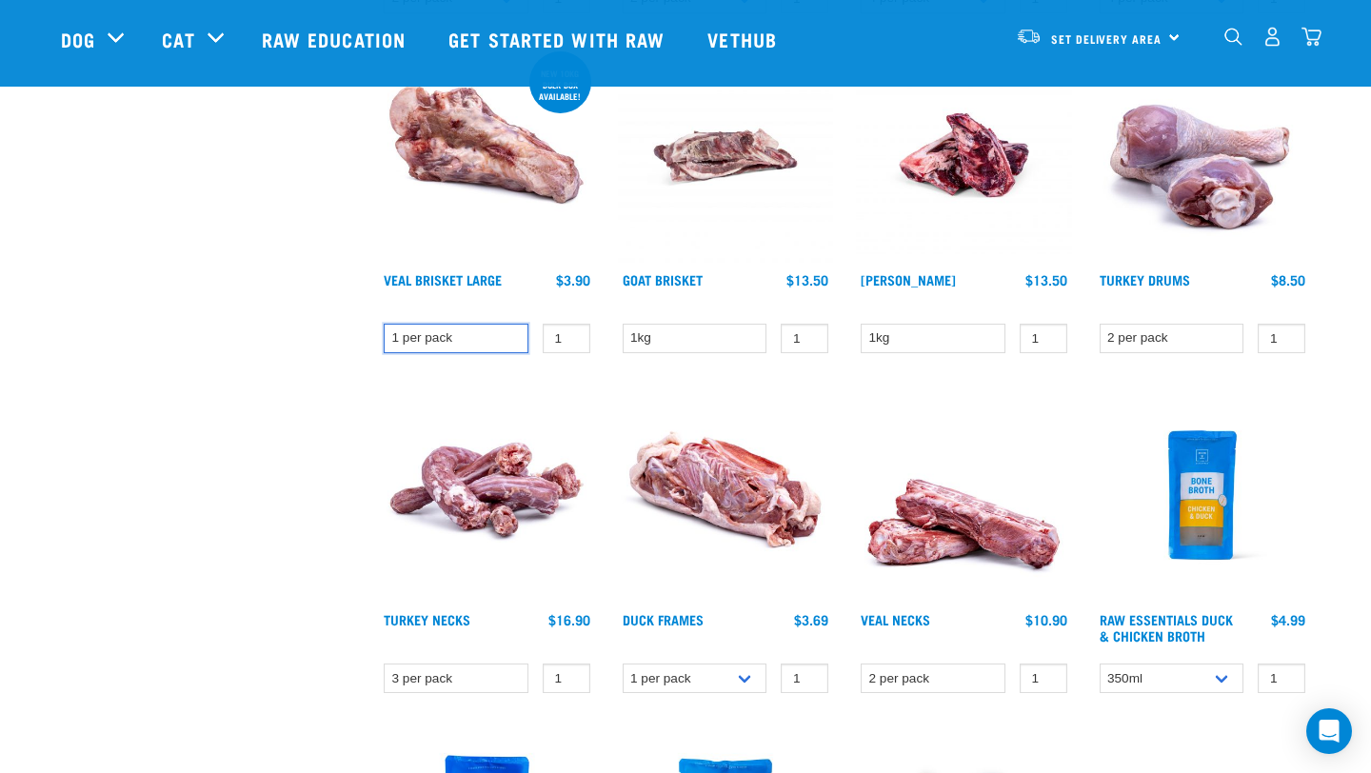
scroll to position [1347, 0]
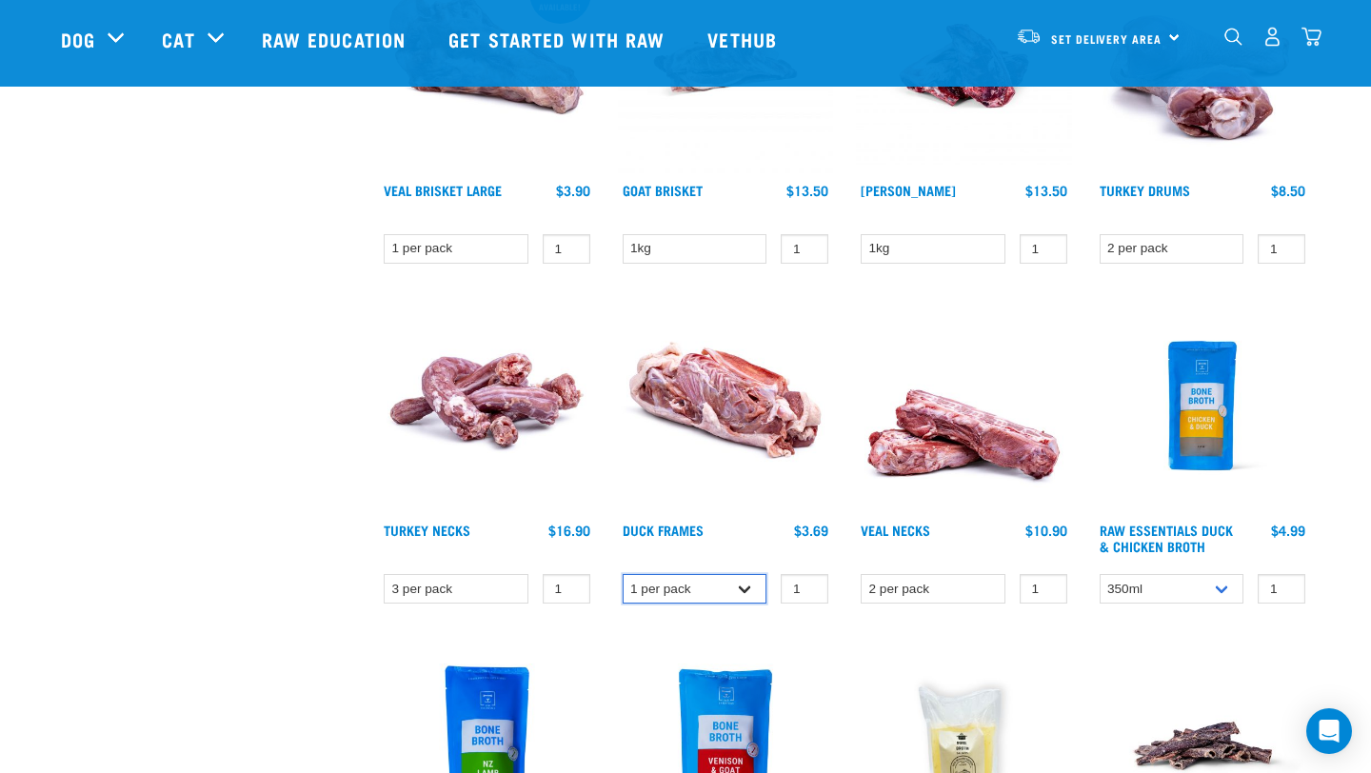
click at [738, 590] on select "1 per pack Bulk (15 pack)" at bounding box center [695, 589] width 145 height 30
click at [623, 574] on select "1 per pack Bulk (15 pack)" at bounding box center [695, 589] width 145 height 30
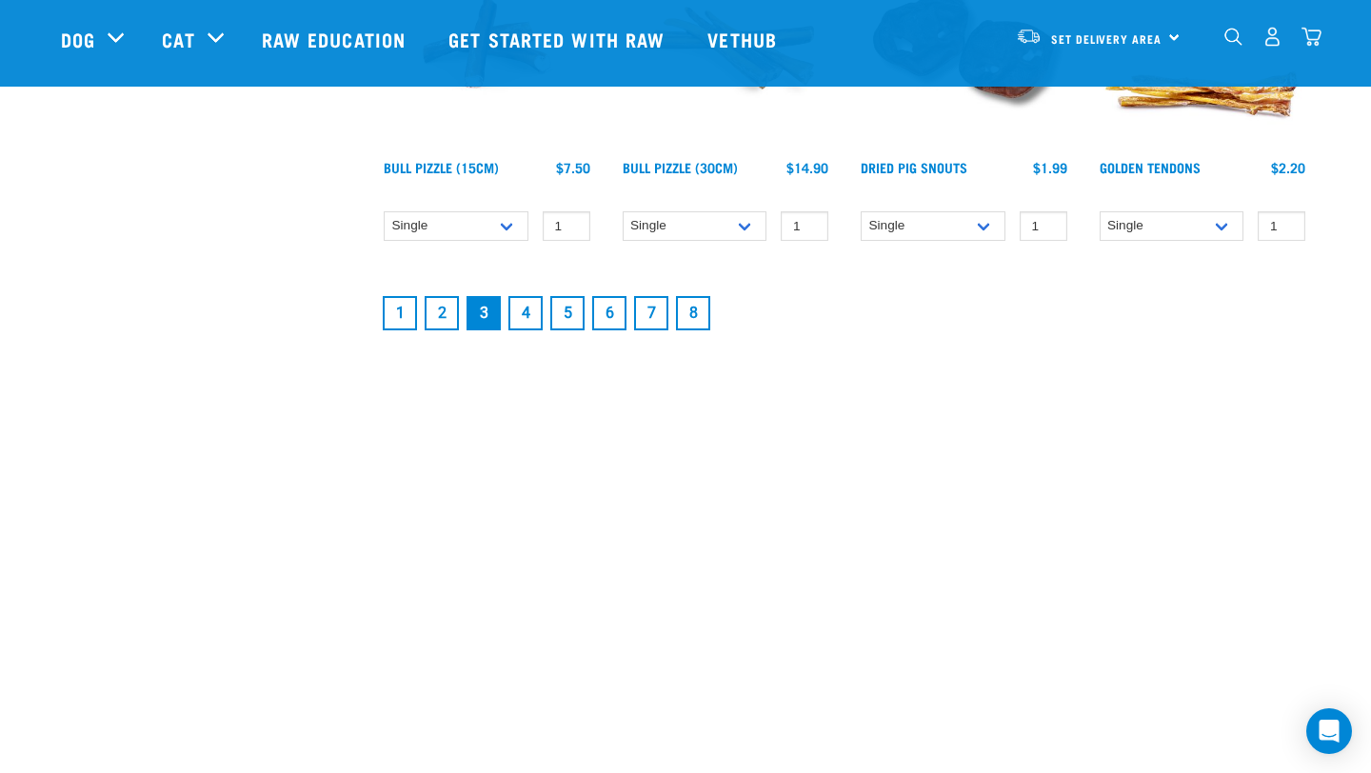
scroll to position [2774, 0]
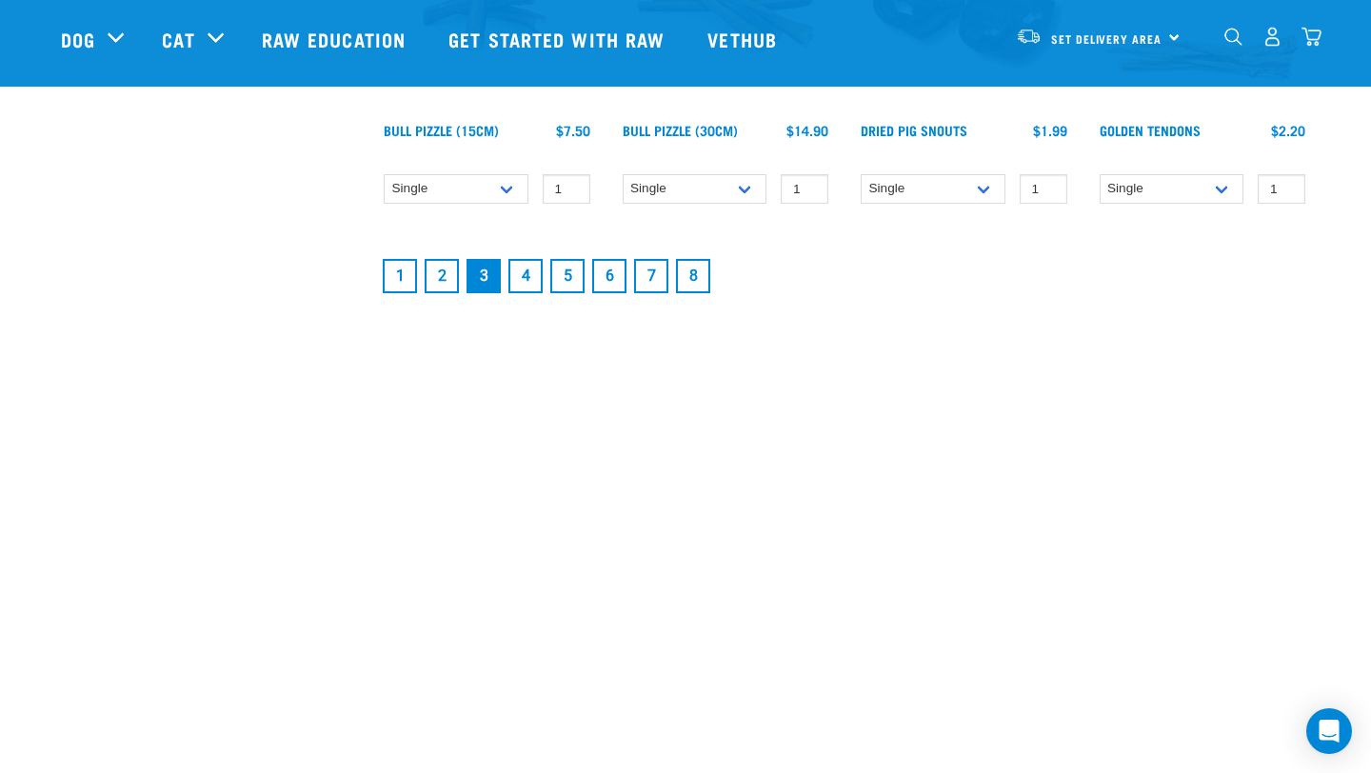
click at [517, 272] on link "4" at bounding box center [526, 276] width 34 height 34
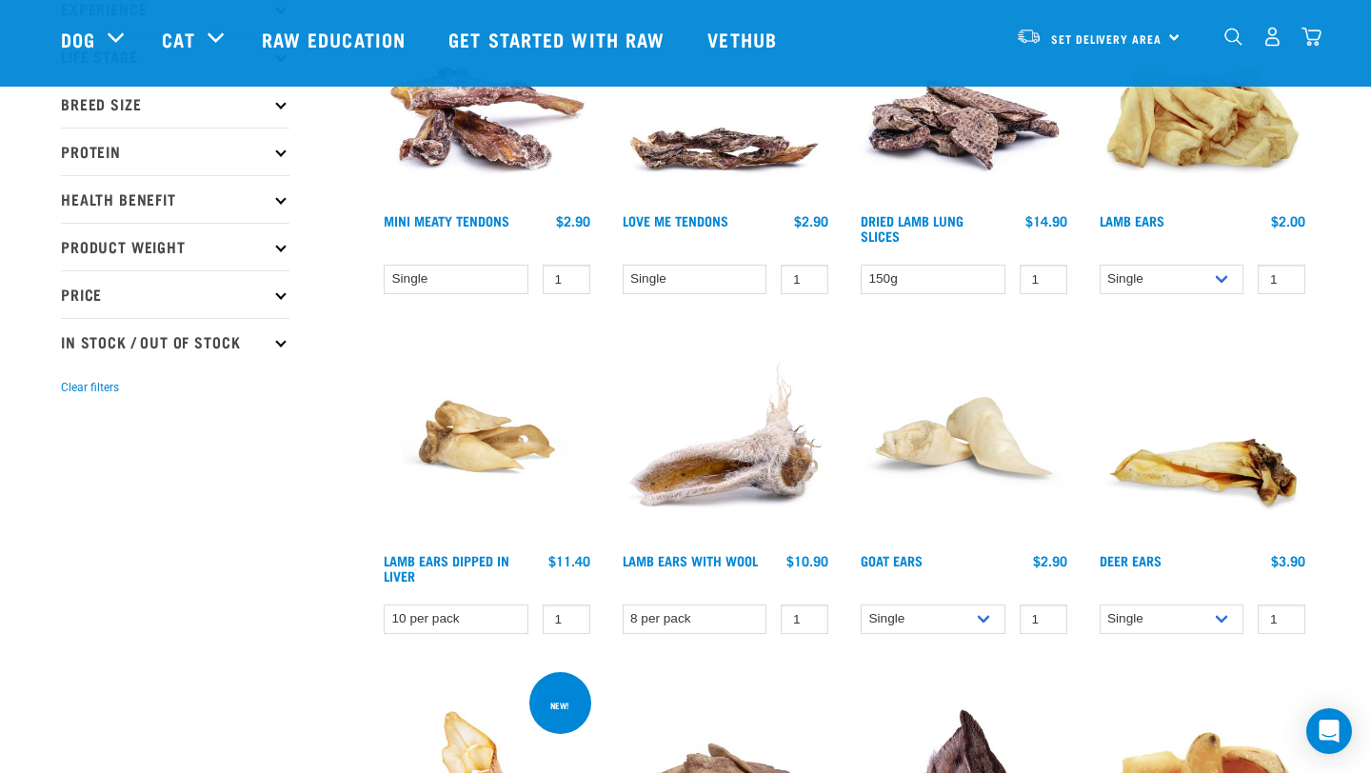
scroll to position [301, 0]
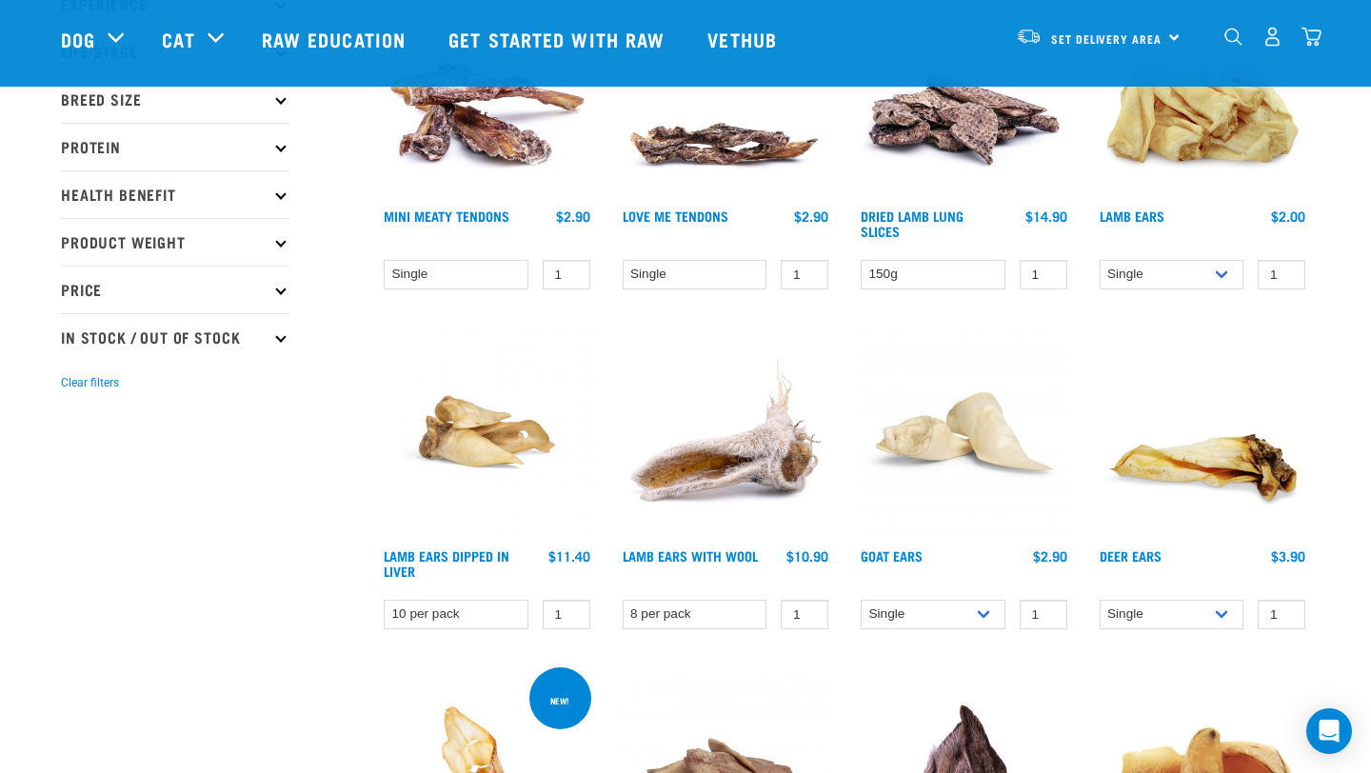
click at [1151, 145] on img at bounding box center [1203, 92] width 216 height 216
click at [1170, 269] on select "Single 10 per pack" at bounding box center [1172, 275] width 145 height 30
select select "800"
click at [1100, 260] on select "Single 10 per pack" at bounding box center [1172, 275] width 145 height 30
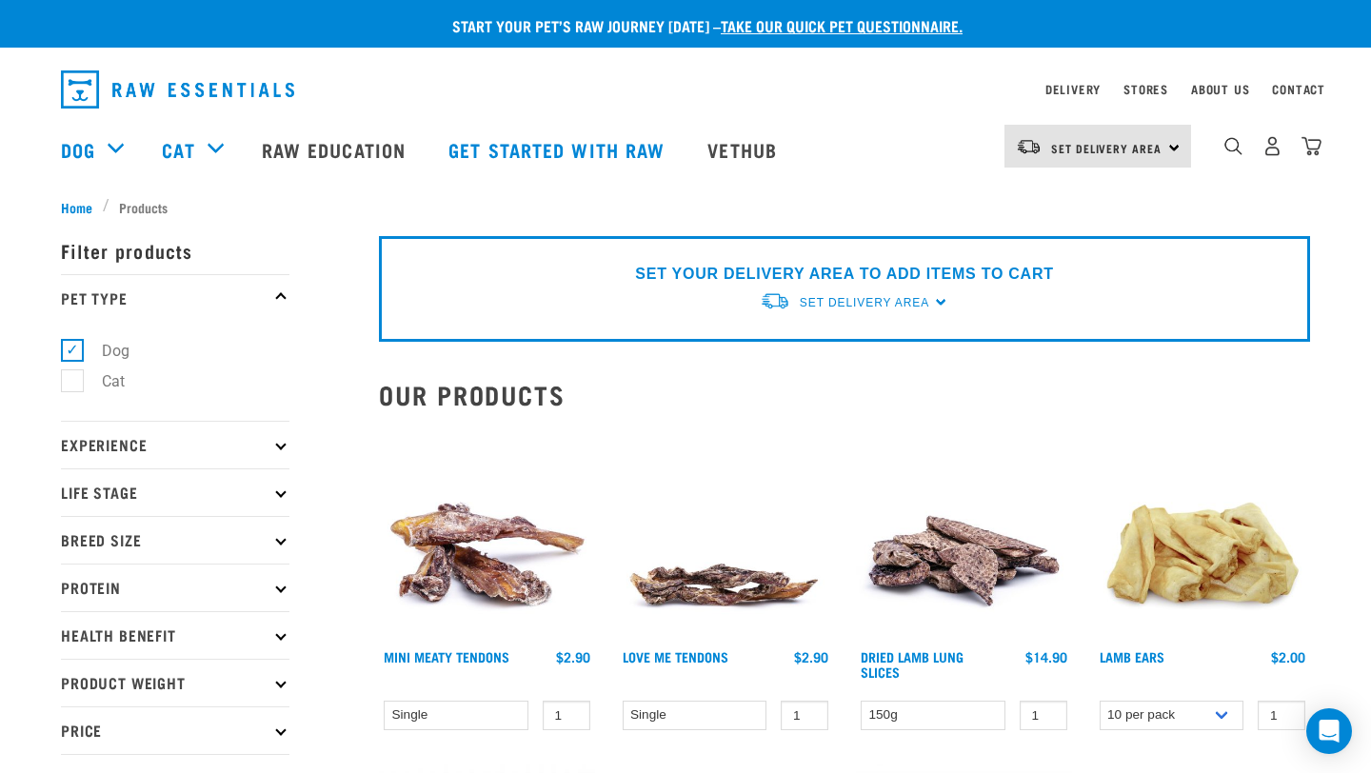
select select "800"
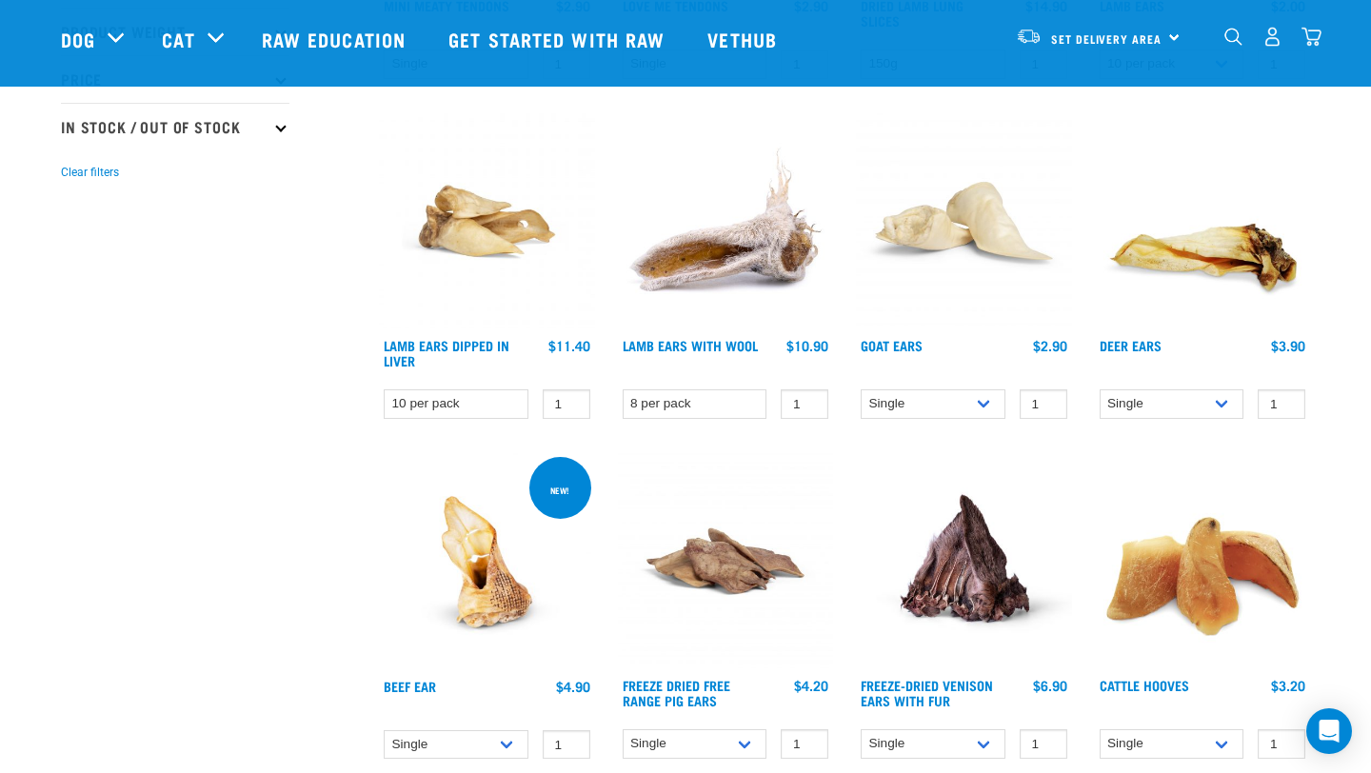
scroll to position [521, 0]
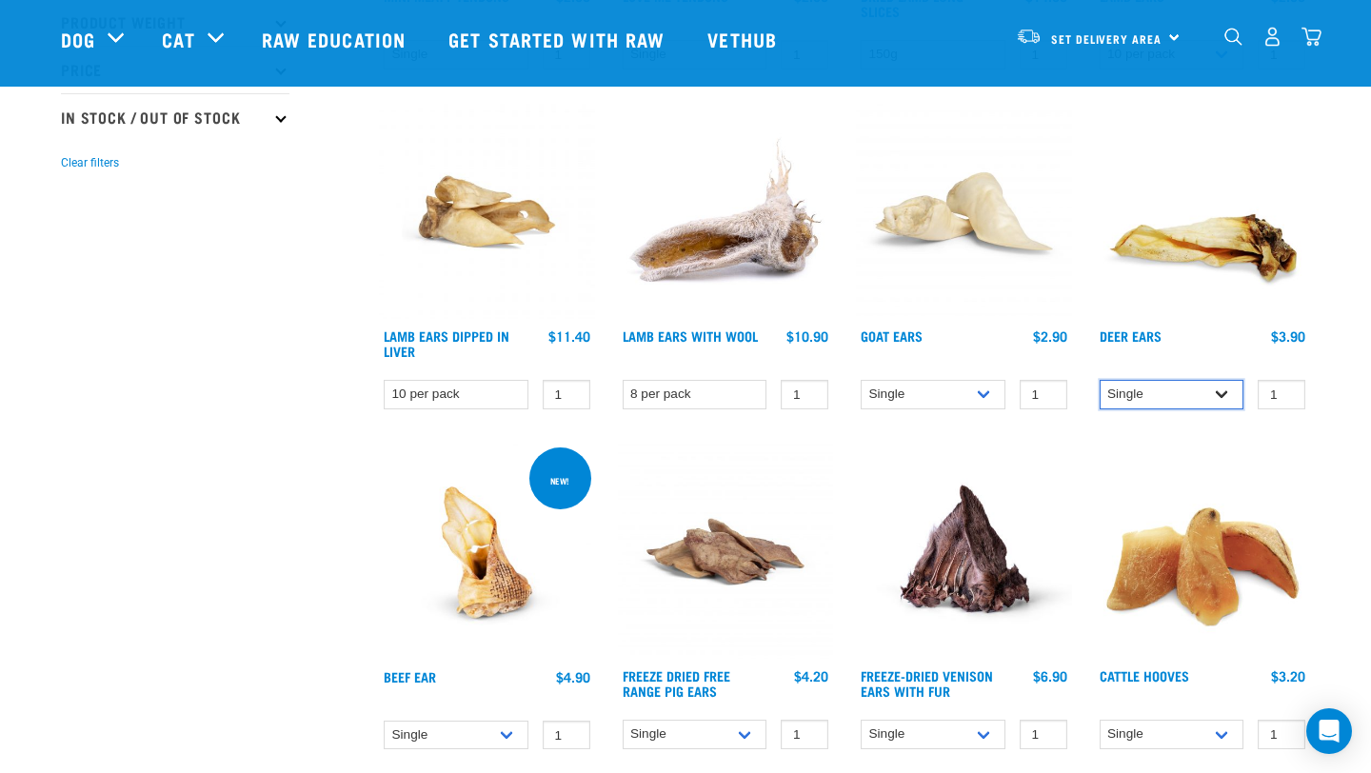
click at [1216, 388] on select "Single 3 per pack 10 per pack" at bounding box center [1172, 395] width 145 height 30
select select "443101"
click at [1100, 380] on select "Single 3 per pack 10 per pack" at bounding box center [1172, 395] width 145 height 30
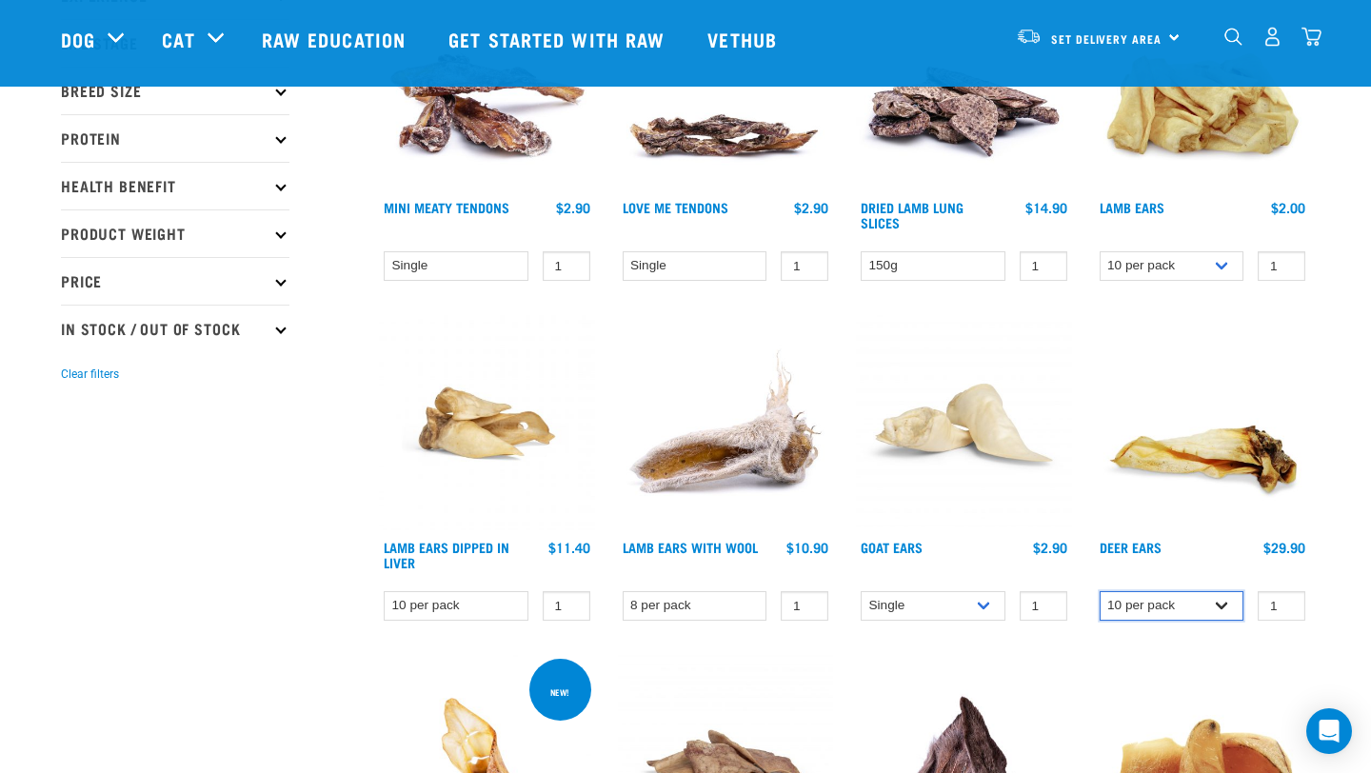
scroll to position [408, 0]
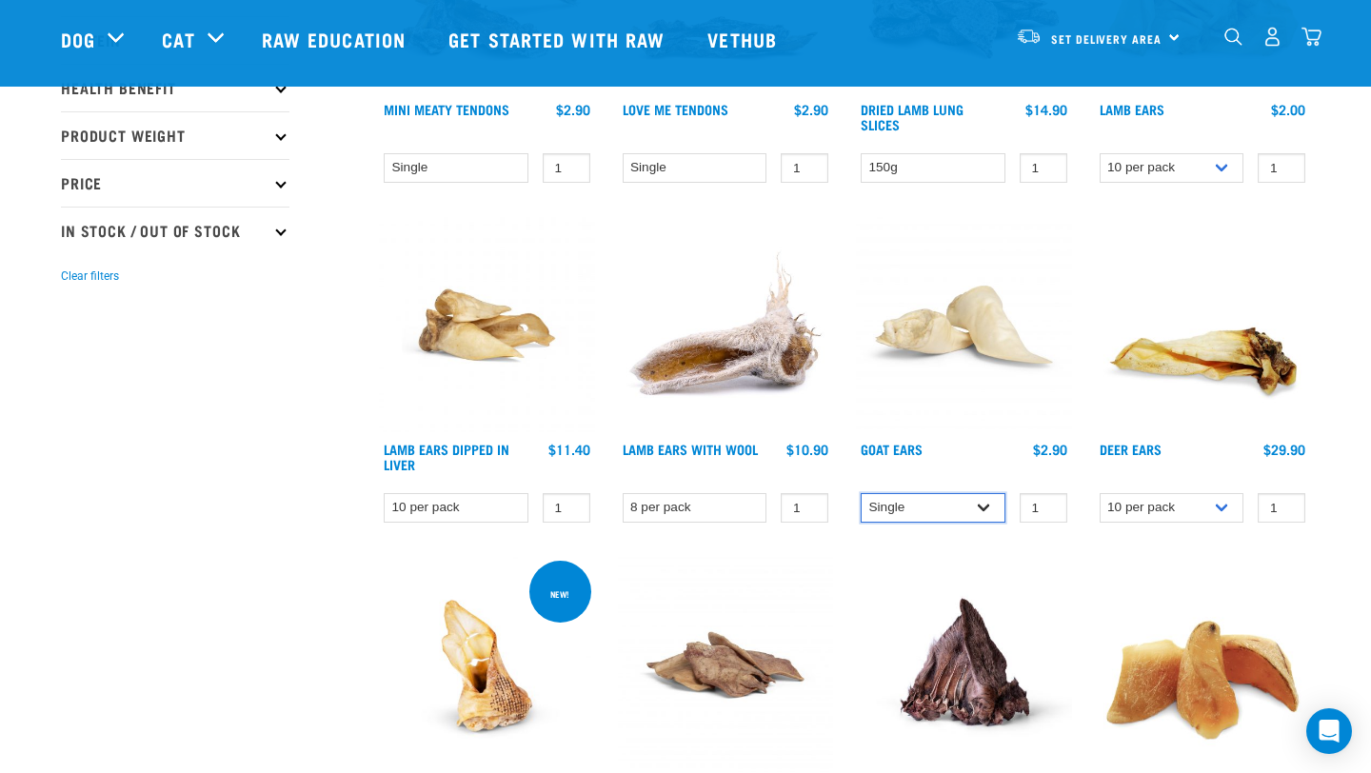
click at [933, 511] on select "Single 10 per pack 25 per pack" at bounding box center [933, 508] width 145 height 30
select select "682004"
click at [861, 493] on select "Single 10 per pack 25 per pack" at bounding box center [933, 508] width 145 height 30
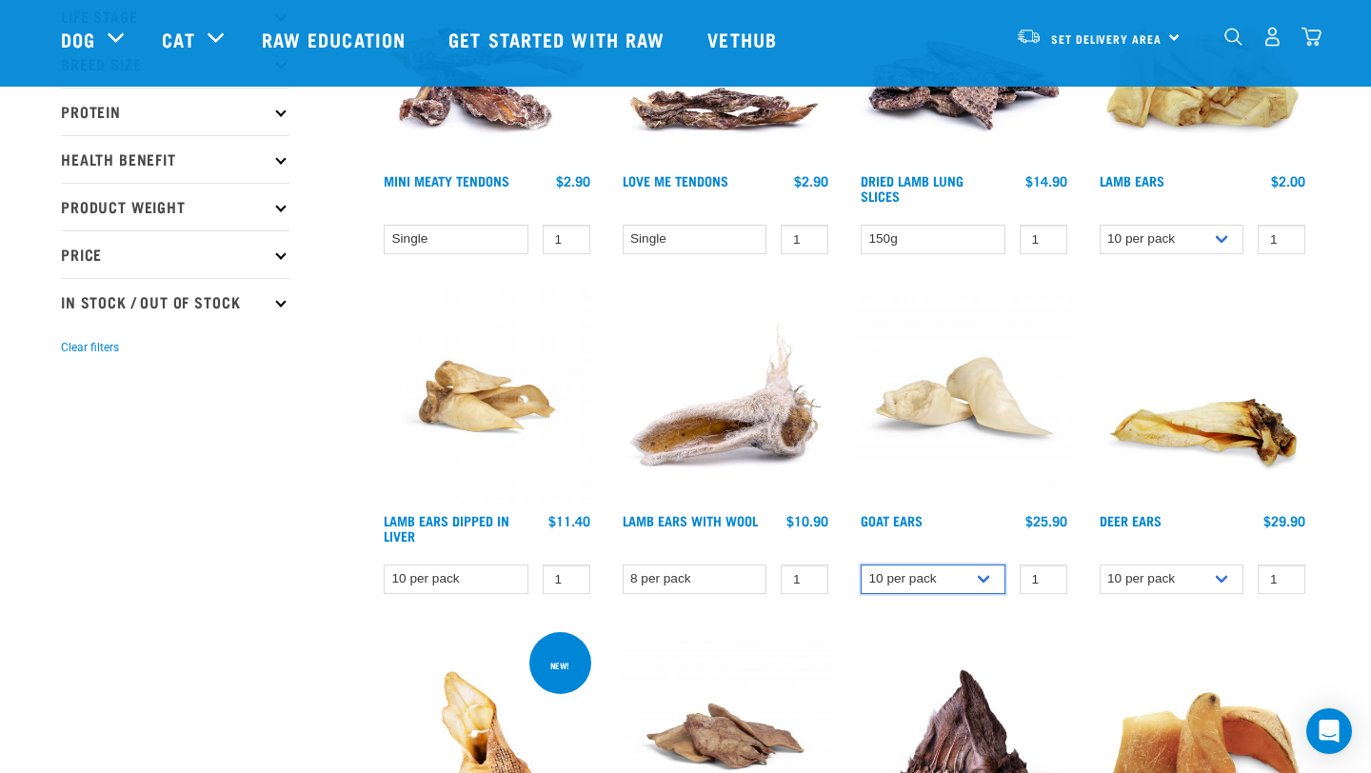
scroll to position [334, 0]
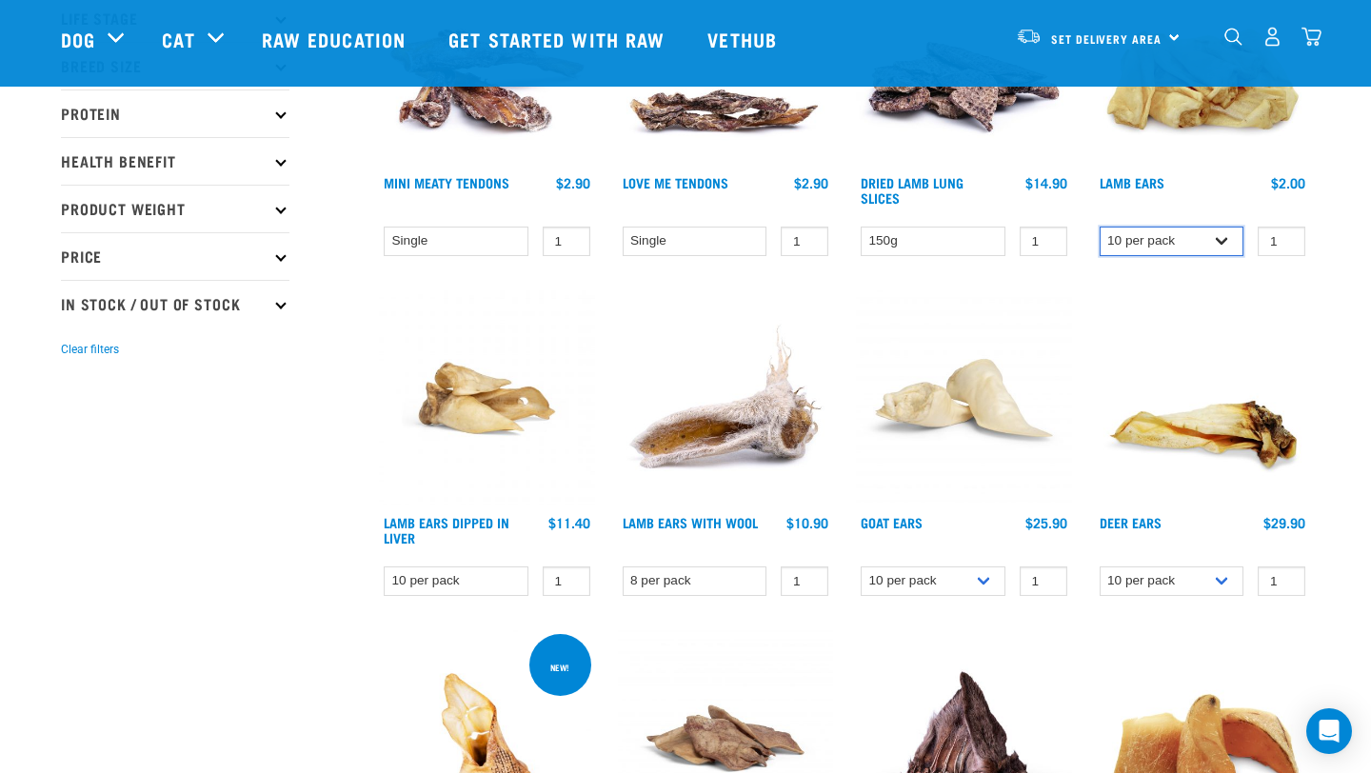
click at [1221, 241] on select "Single 10 per pack" at bounding box center [1172, 242] width 145 height 30
click at [1100, 227] on select "Single 10 per pack" at bounding box center [1172, 242] width 145 height 30
click at [1190, 240] on select "Single 10 per pack" at bounding box center [1172, 242] width 145 height 30
click at [1100, 227] on select "Single 10 per pack" at bounding box center [1172, 242] width 145 height 30
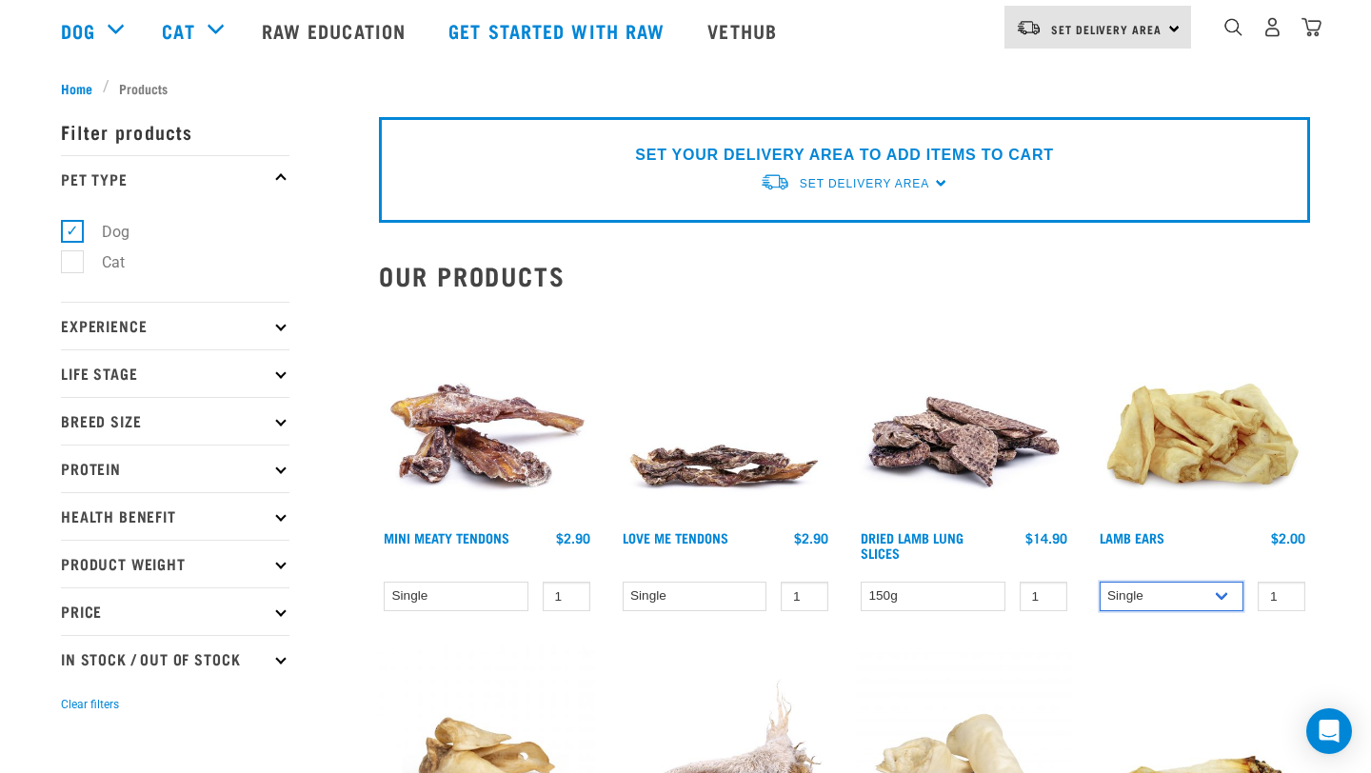
scroll to position [53, 0]
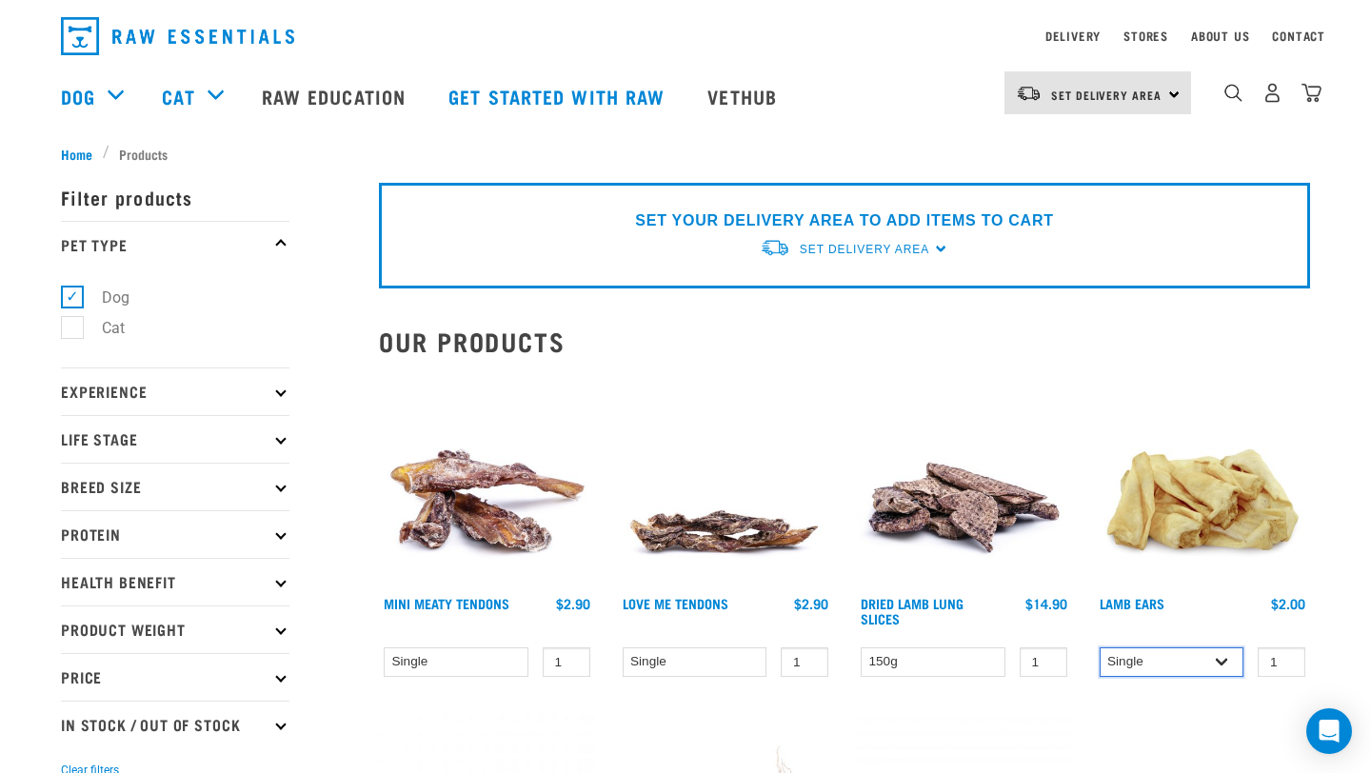
click at [1188, 670] on select "Single 10 per pack" at bounding box center [1172, 663] width 145 height 30
select select "800"
click at [1100, 648] on select "Single 10 per pack" at bounding box center [1172, 663] width 145 height 30
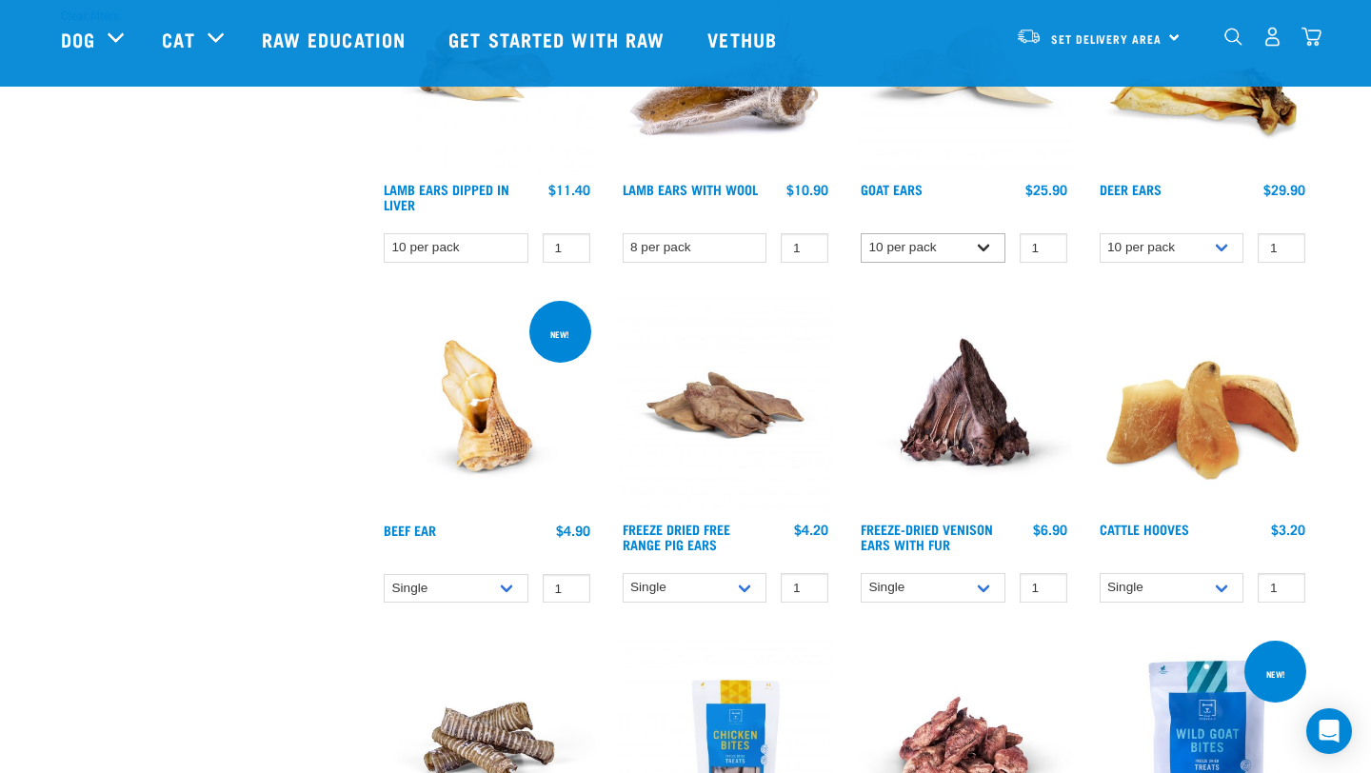
scroll to position [670, 0]
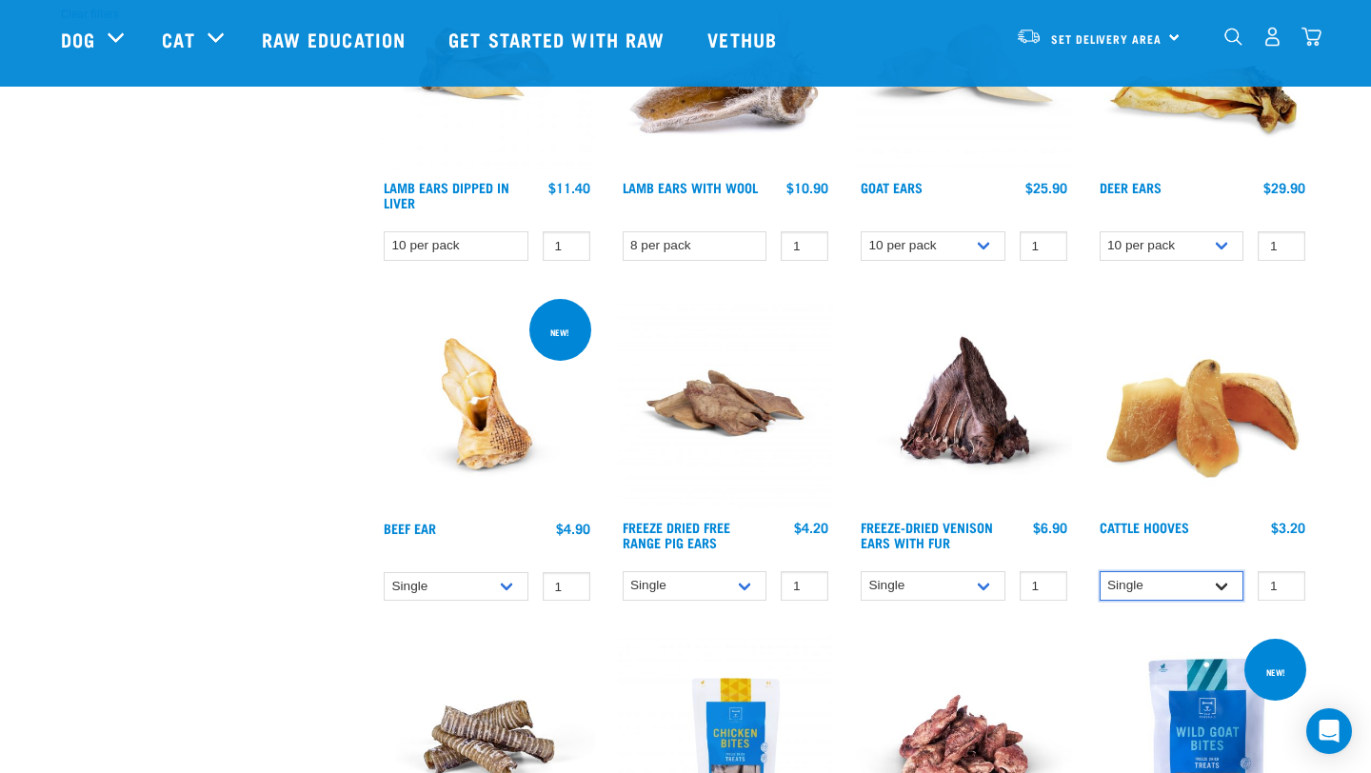
click at [1166, 595] on select "Single 10 per pack Bulk (30 pack)" at bounding box center [1172, 586] width 145 height 30
select select "724"
click at [1100, 571] on select "Single 10 per pack Bulk (30 pack)" at bounding box center [1172, 586] width 145 height 30
click at [961, 580] on select "Single 10 per pack 25 per pack" at bounding box center [933, 586] width 145 height 30
select select "695499"
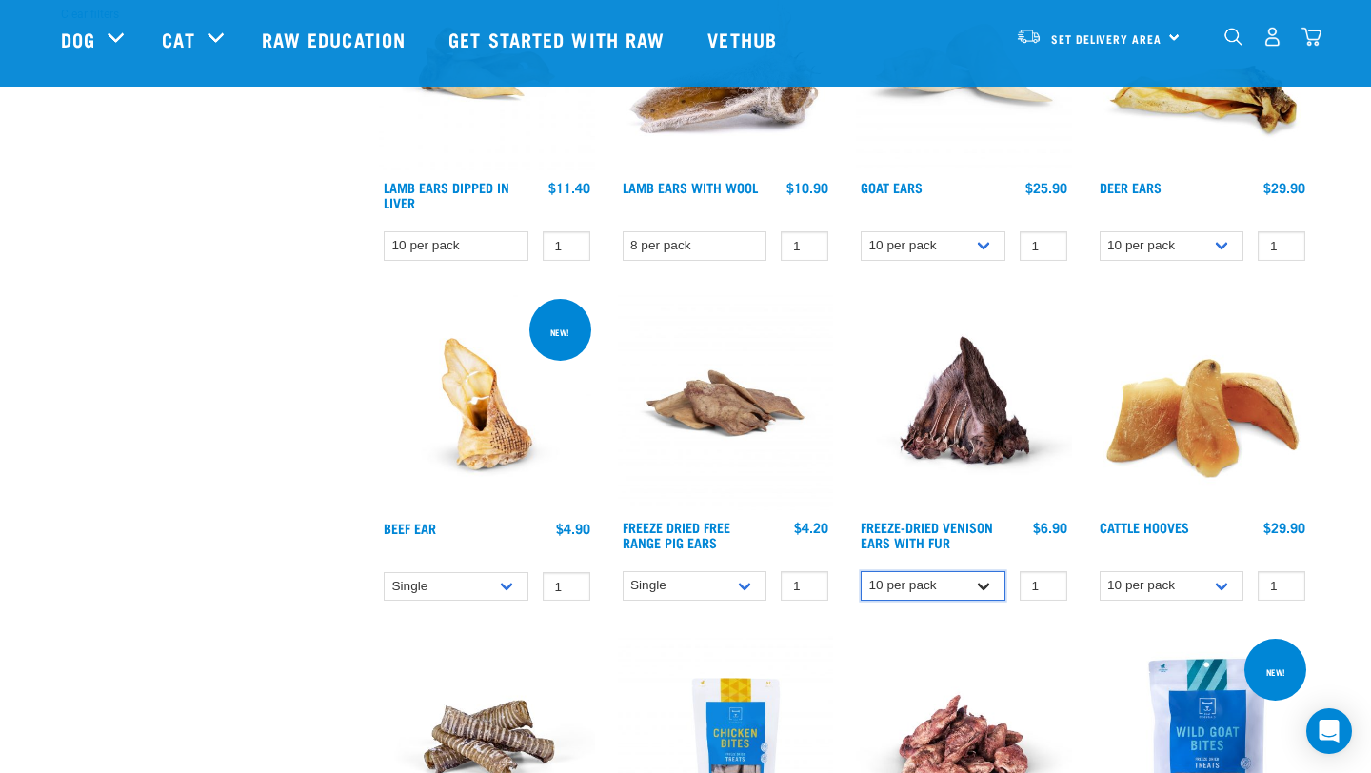
click at [861, 571] on select "Single 10 per pack 25 per pack" at bounding box center [933, 586] width 145 height 30
click at [947, 586] on select "Single 10 per pack 25 per pack" at bounding box center [933, 586] width 145 height 30
click at [729, 580] on select "Single 10 per pack 25 per pack" at bounding box center [695, 586] width 145 height 30
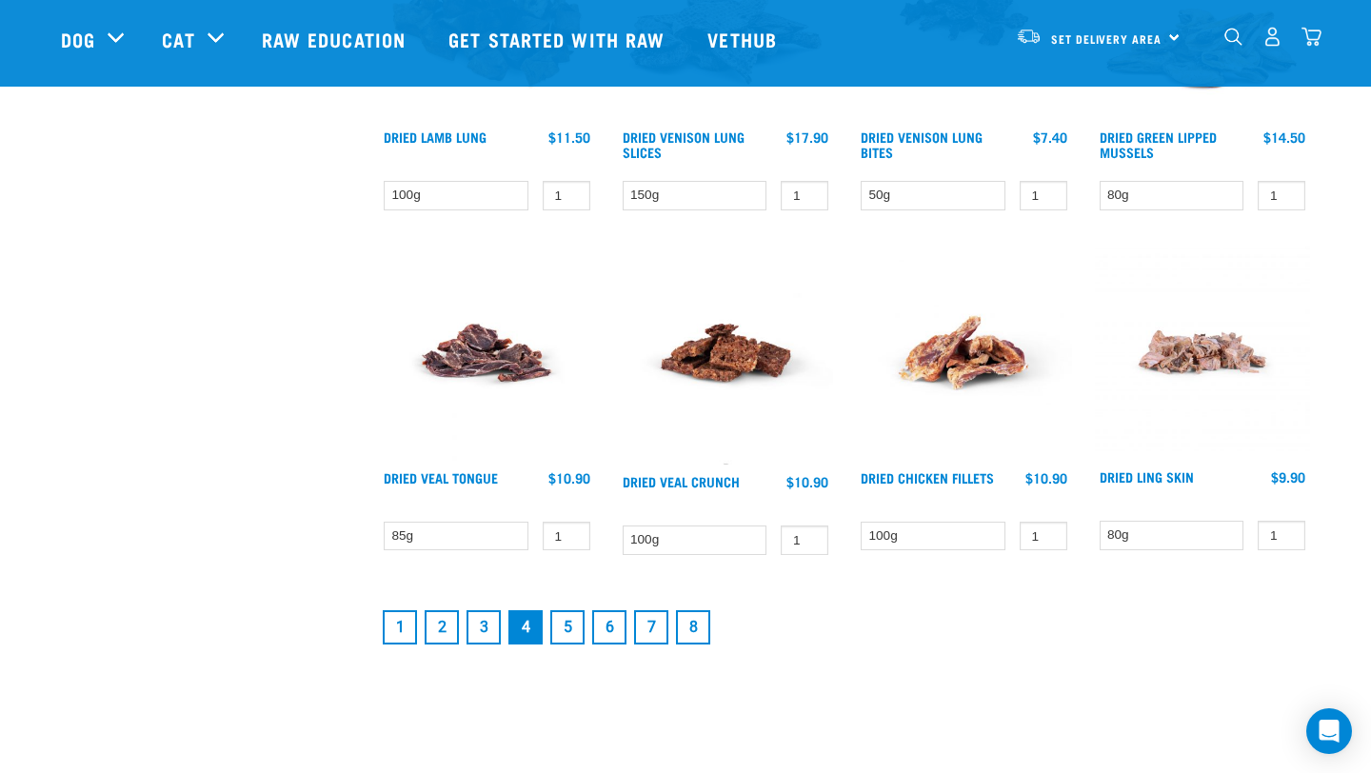
scroll to position [2431, 0]
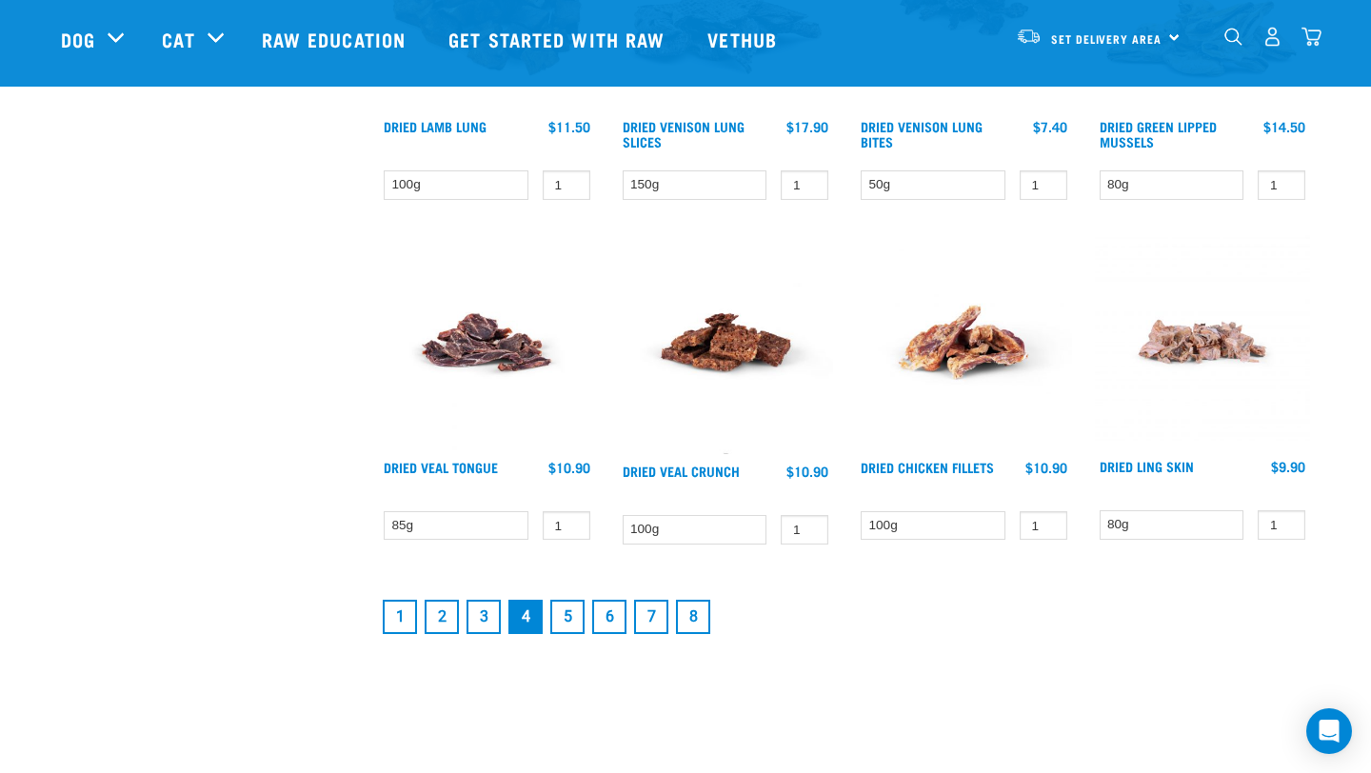
click at [562, 611] on link "5" at bounding box center [567, 617] width 34 height 34
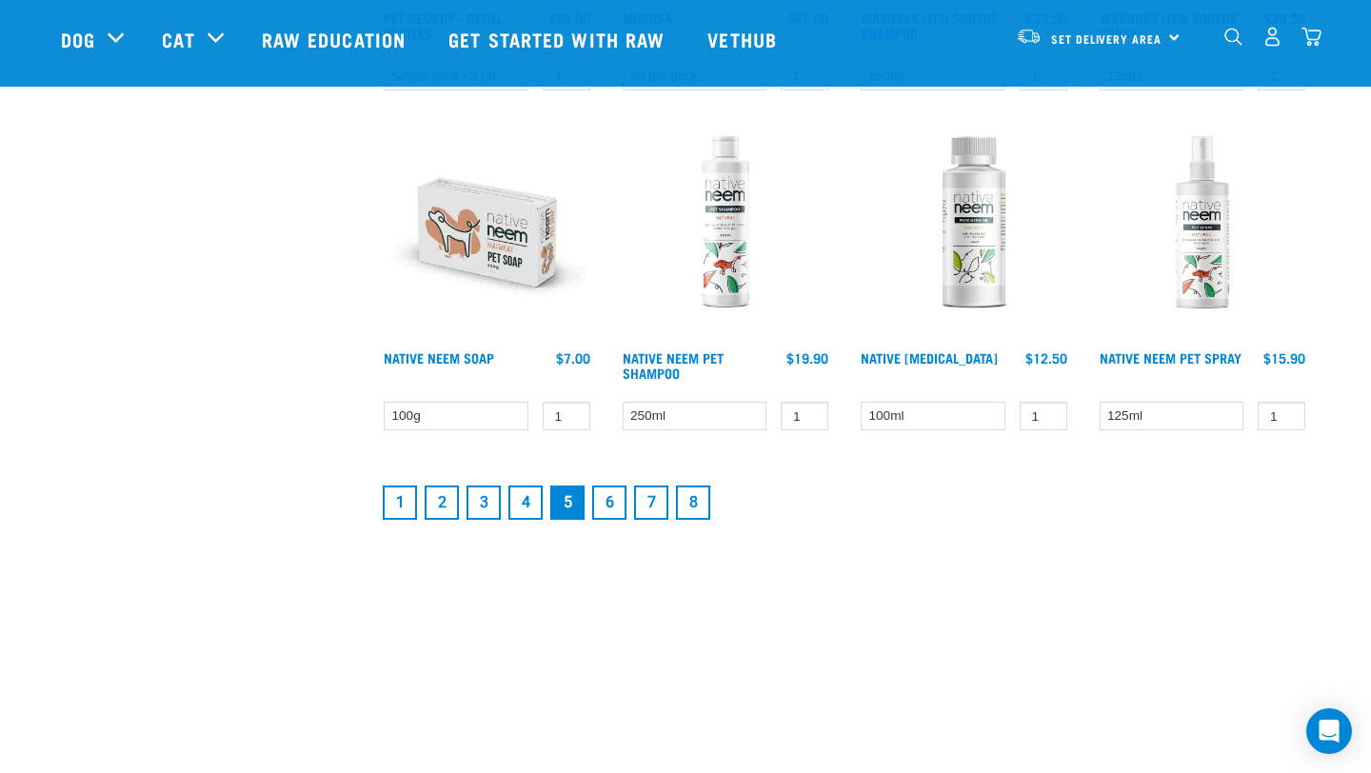
scroll to position [2661, 0]
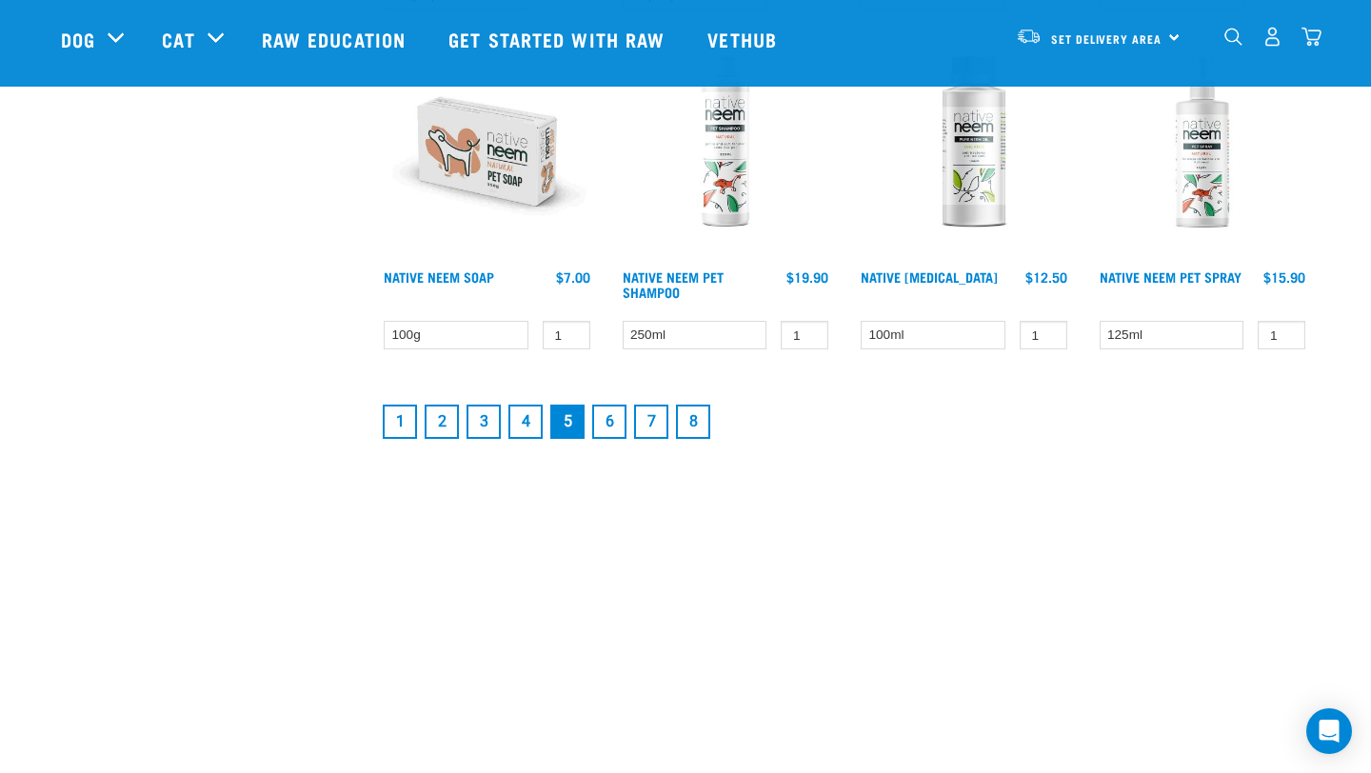
click at [608, 422] on link "6" at bounding box center [609, 422] width 34 height 34
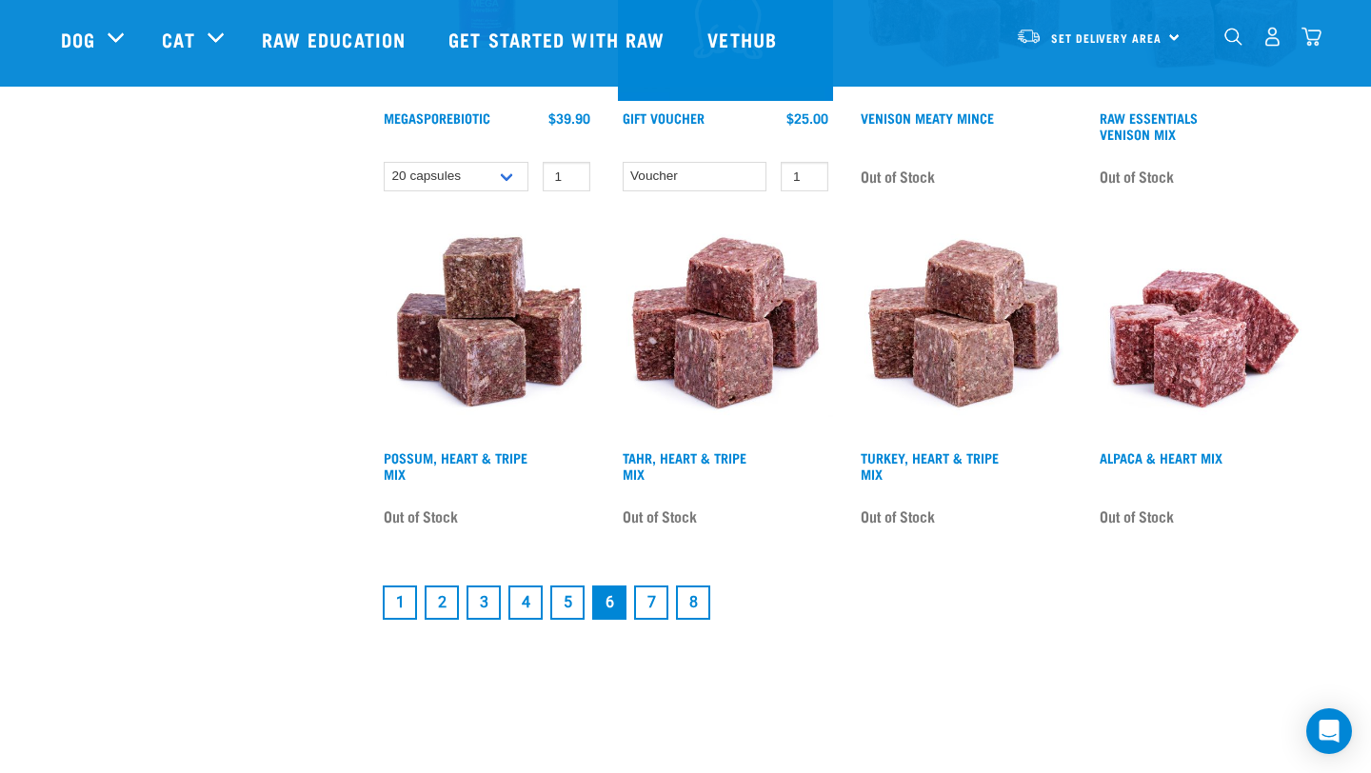
scroll to position [2516, 0]
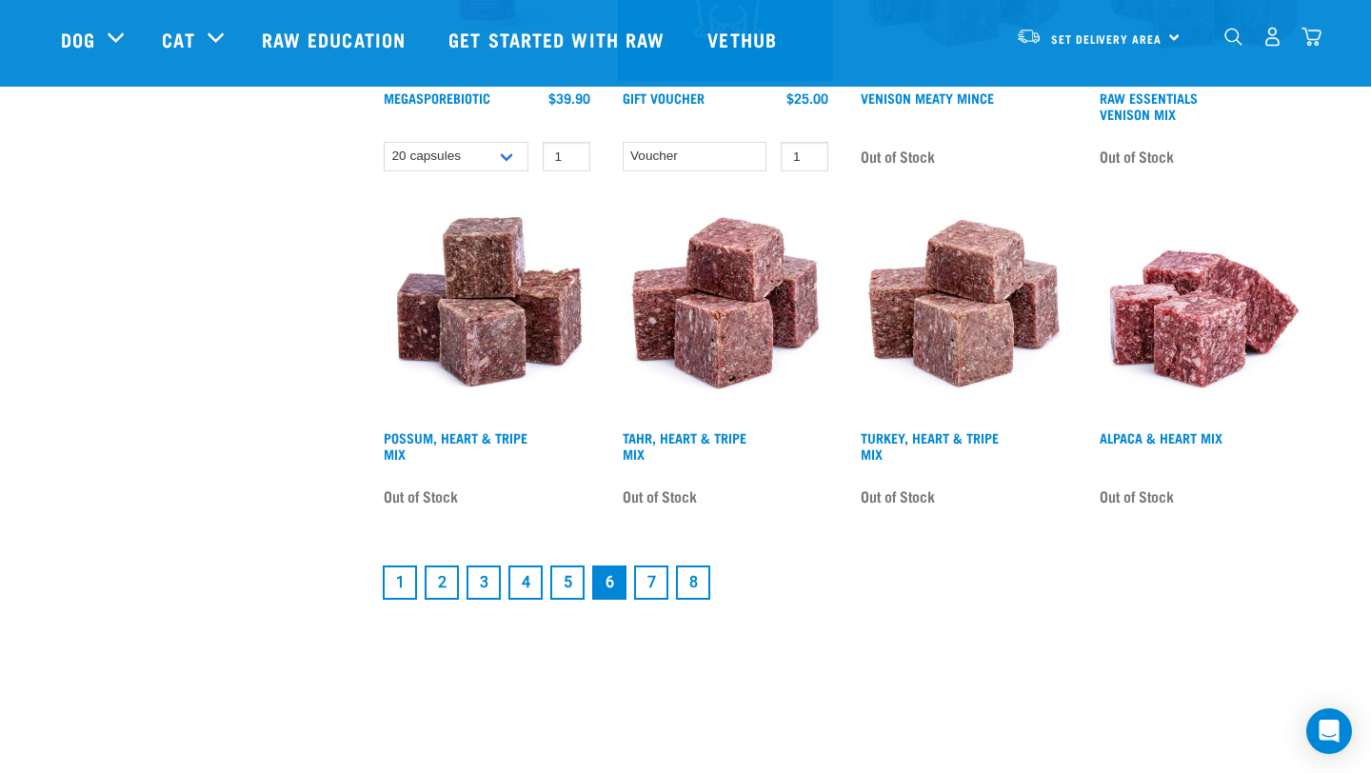
click at [656, 574] on link "7" at bounding box center [651, 583] width 34 height 34
click at [649, 571] on link "7" at bounding box center [651, 583] width 34 height 34
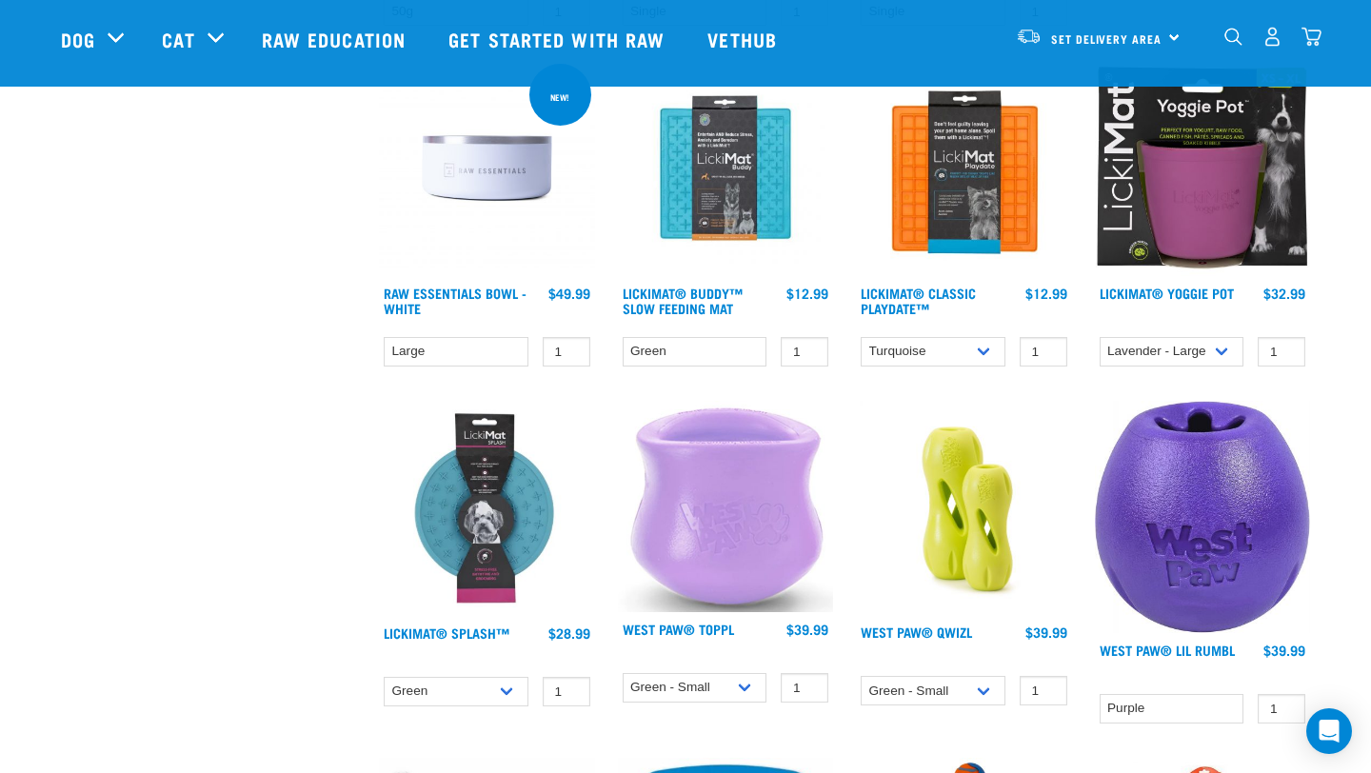
scroll to position [1083, 0]
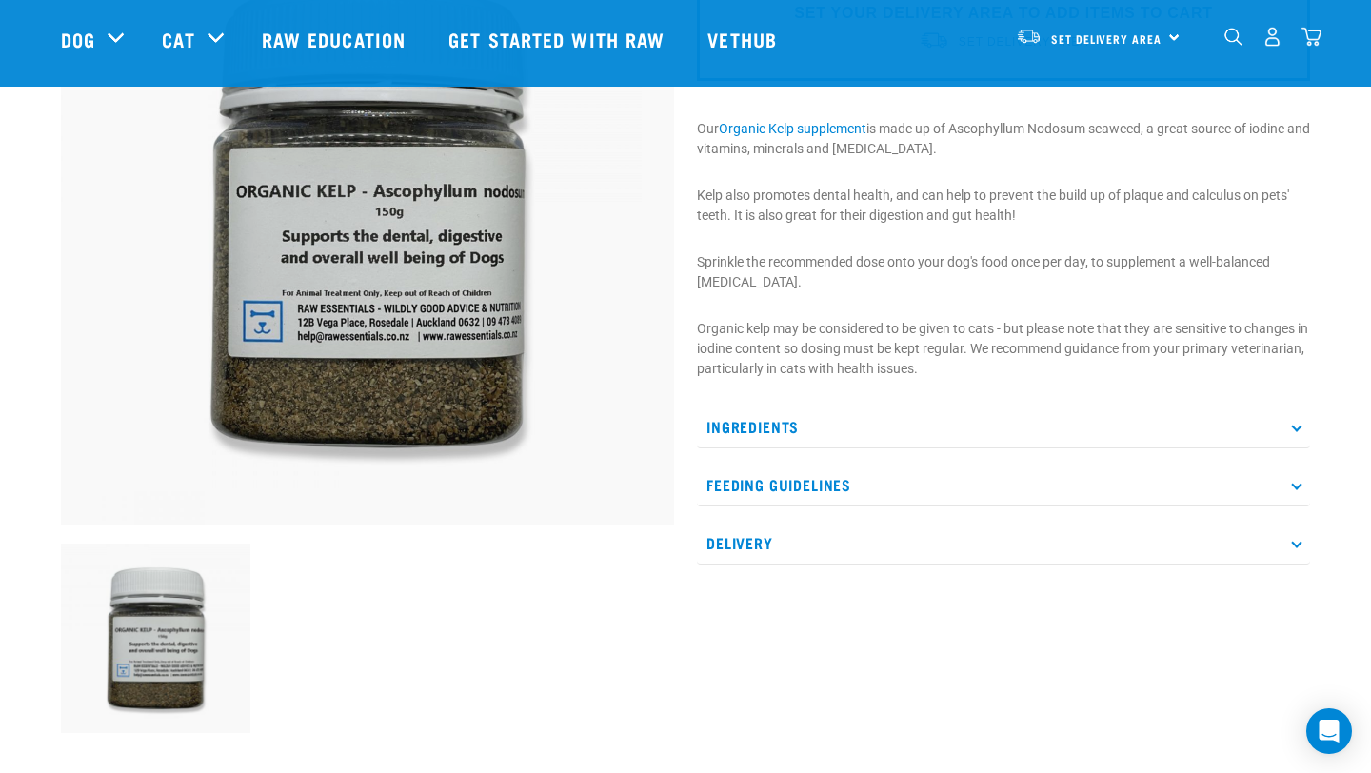
scroll to position [201, 0]
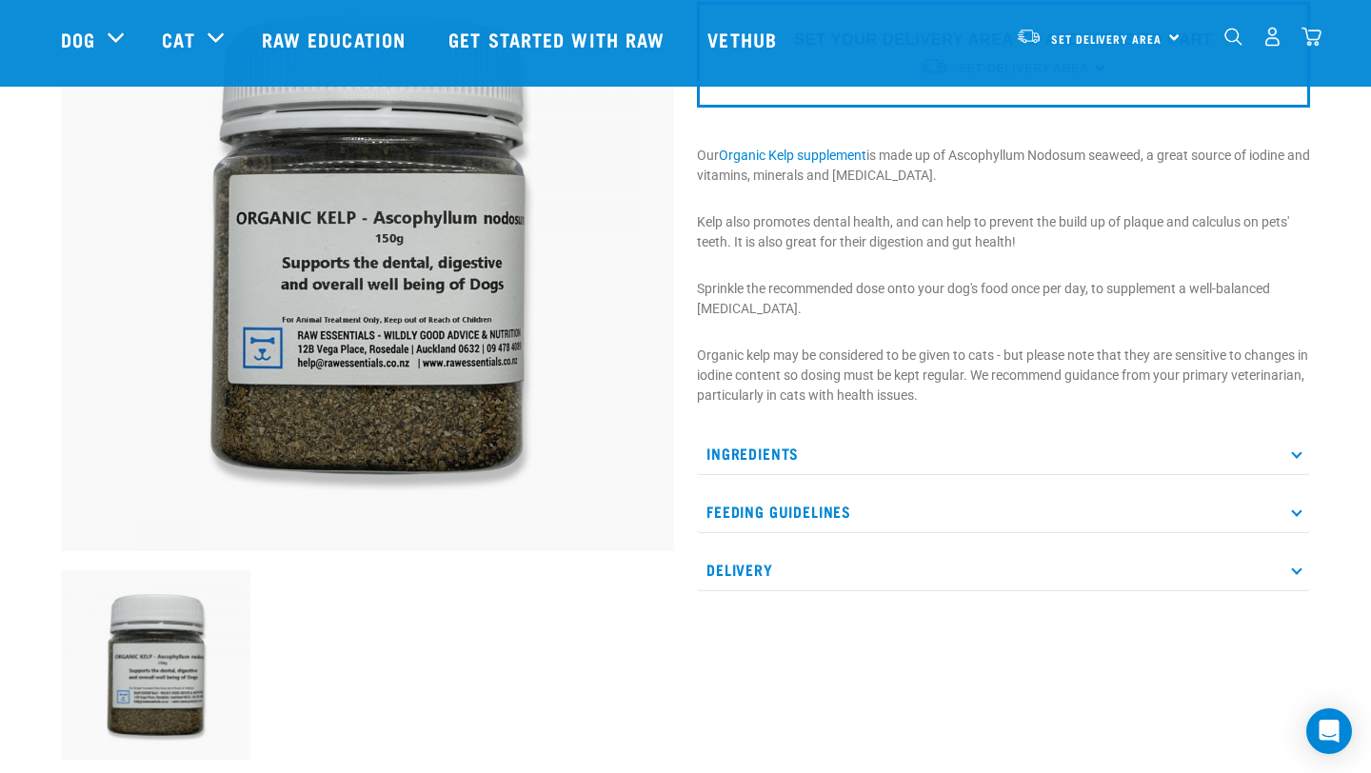
click at [783, 440] on p "Ingredients" at bounding box center [1003, 453] width 613 height 43
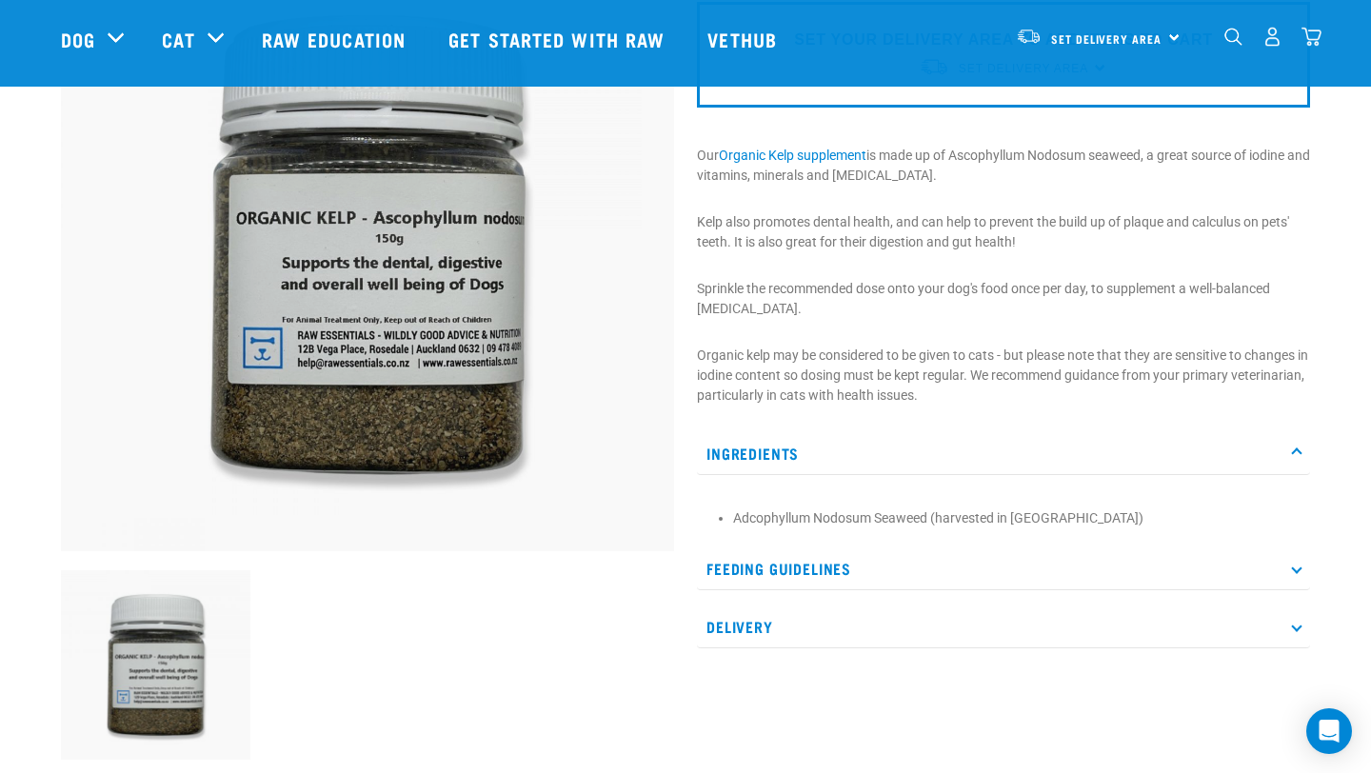
click at [903, 568] on p "Feeding Guidelines" at bounding box center [1003, 569] width 613 height 43
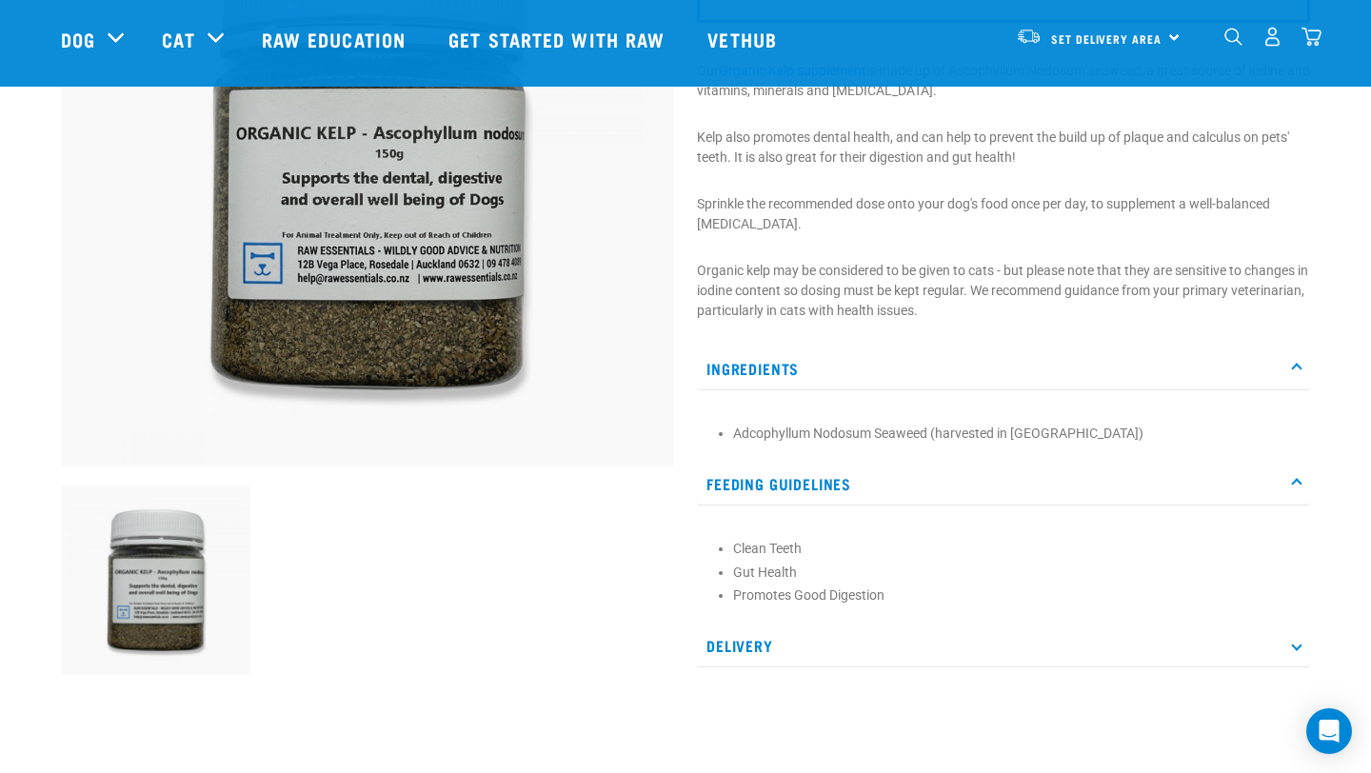
scroll to position [290, 0]
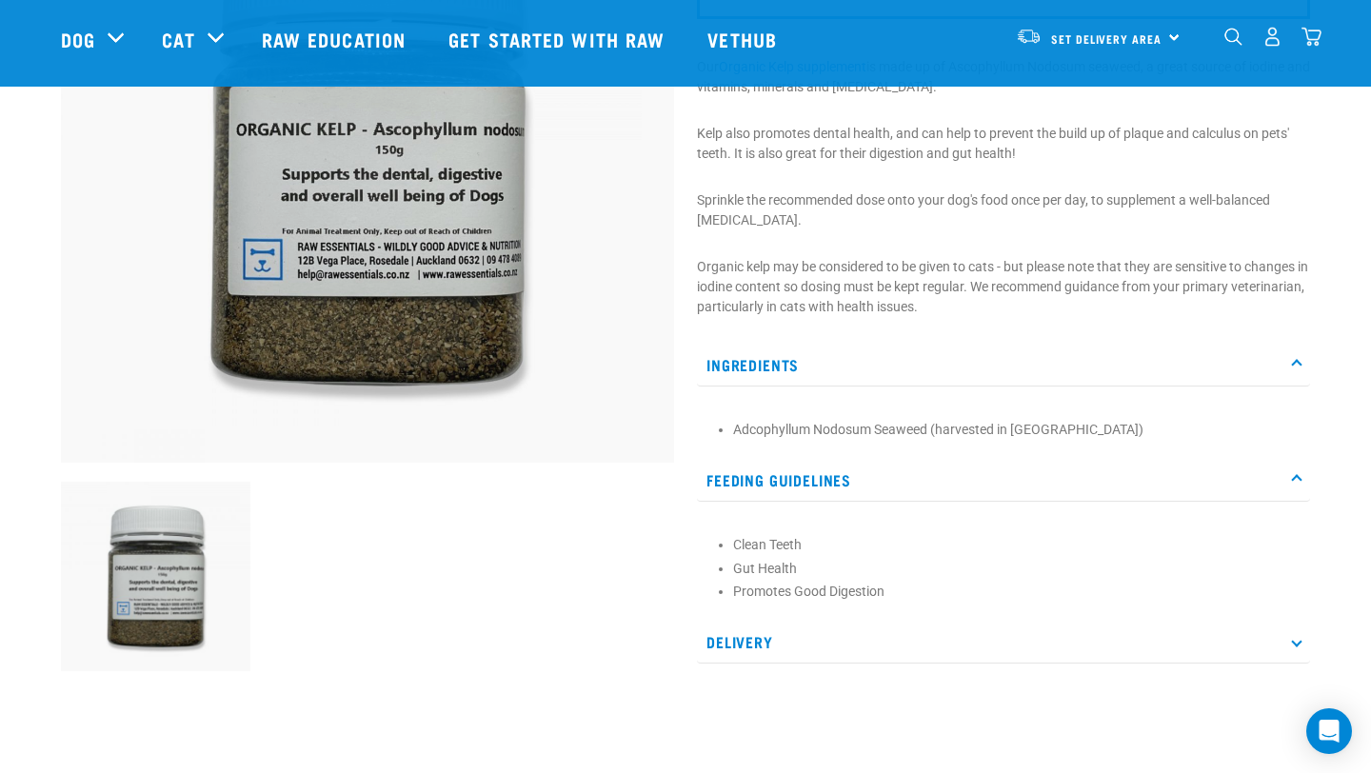
click at [808, 624] on p "Delivery" at bounding box center [1003, 642] width 613 height 43
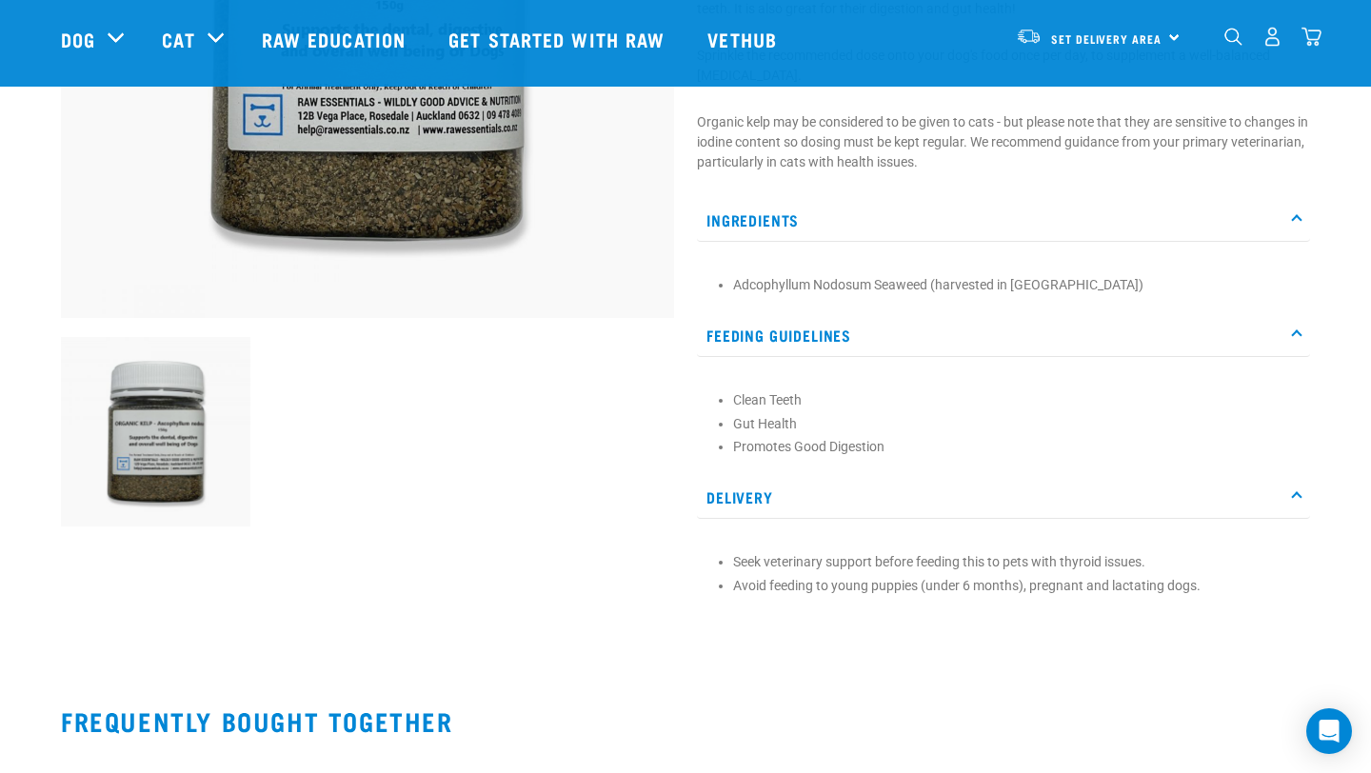
scroll to position [0, 0]
